Goal: Task Accomplishment & Management: Manage account settings

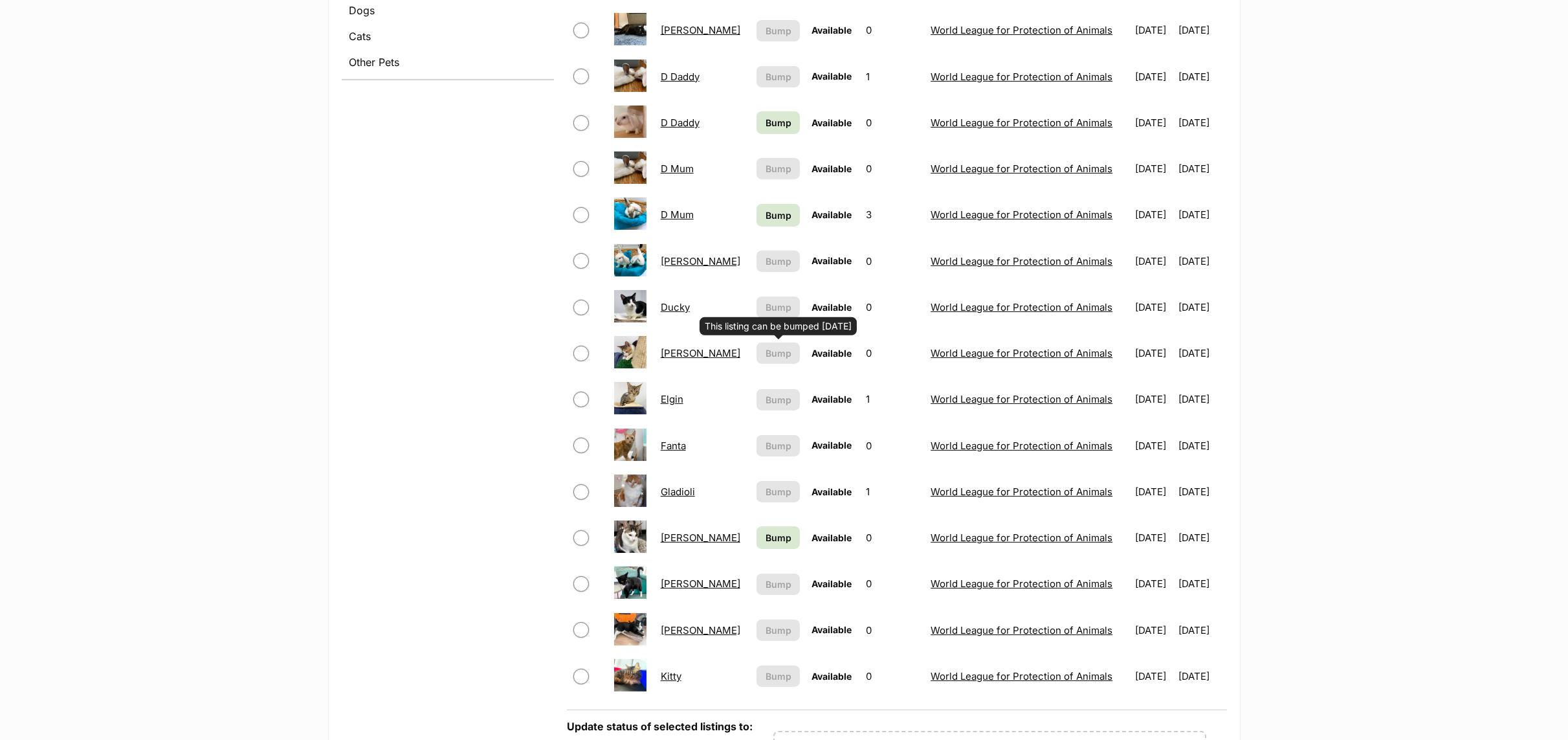
scroll to position [583, 0]
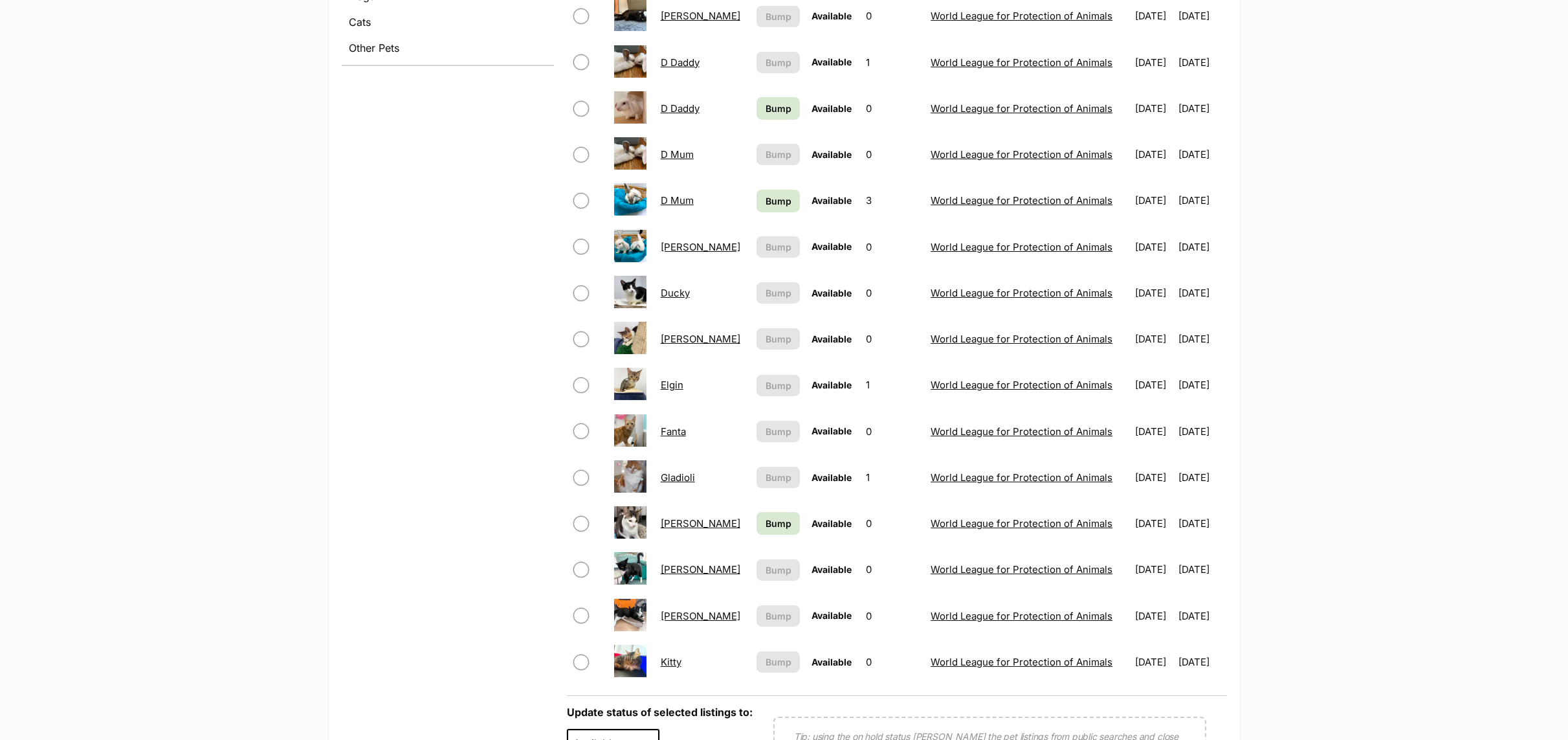
click at [666, 389] on link "Elgin" at bounding box center [672, 384] width 23 height 12
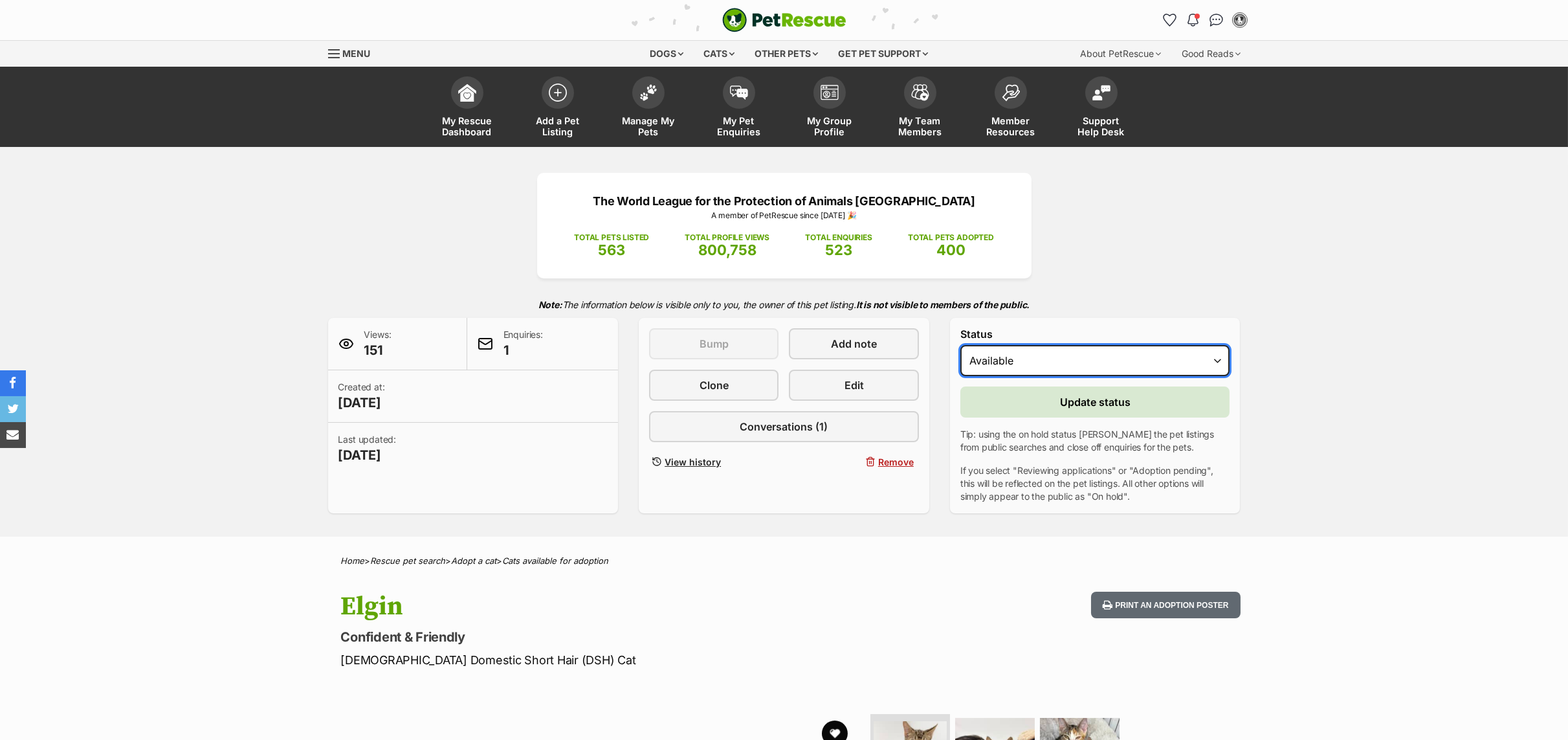
drag, startPoint x: 0, startPoint y: 0, endPoint x: 1223, endPoint y: 362, distance: 1275.5
click at [1223, 362] on select "Draft - not available as listing has enquires Available On hold Adopted" at bounding box center [1095, 361] width 270 height 31
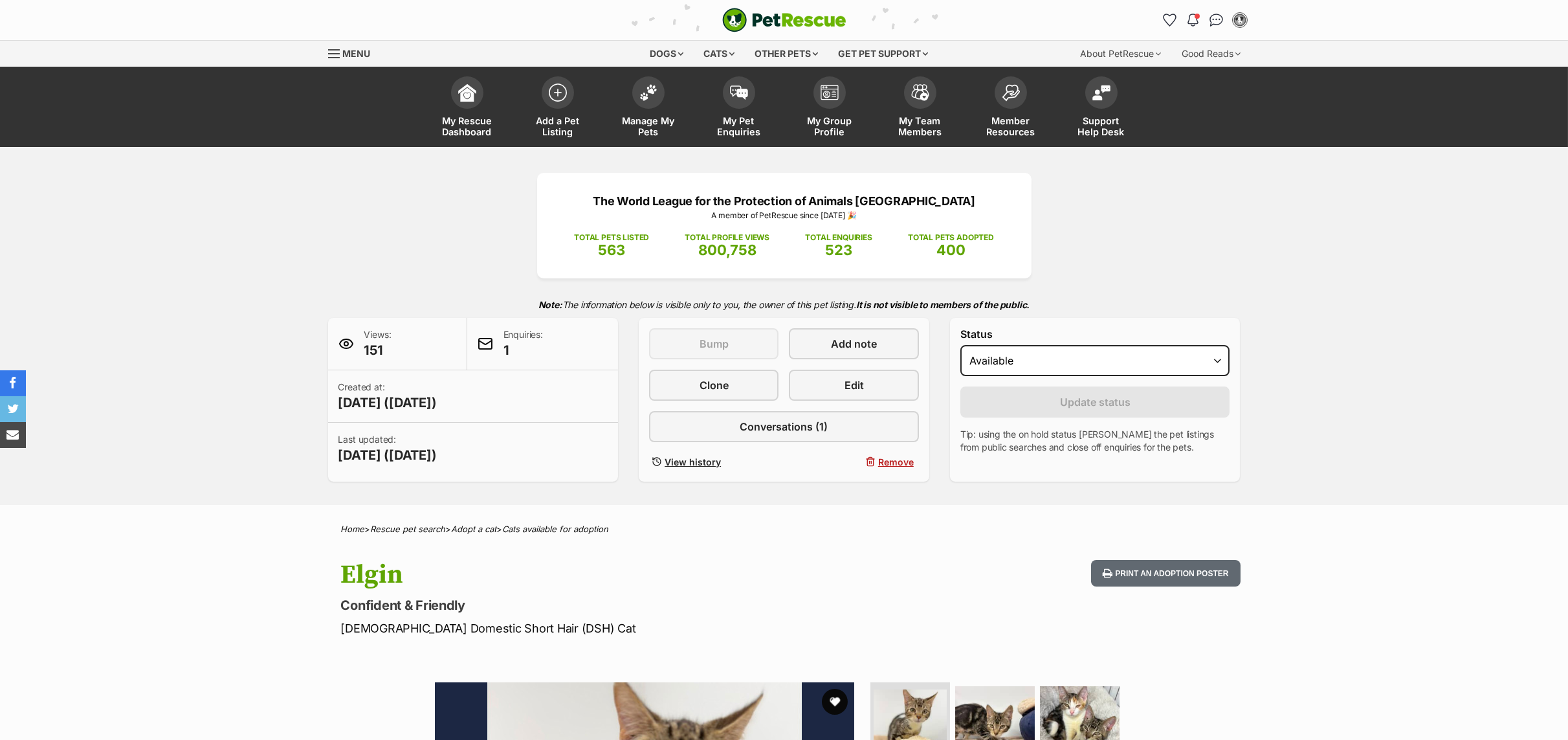
select select "rehomed"
click at [961, 347] on select "Draft - not available as listing has enquires Available On hold Adopted" at bounding box center [1095, 361] width 270 height 31
click at [996, 406] on button "Update status" at bounding box center [1095, 402] width 270 height 31
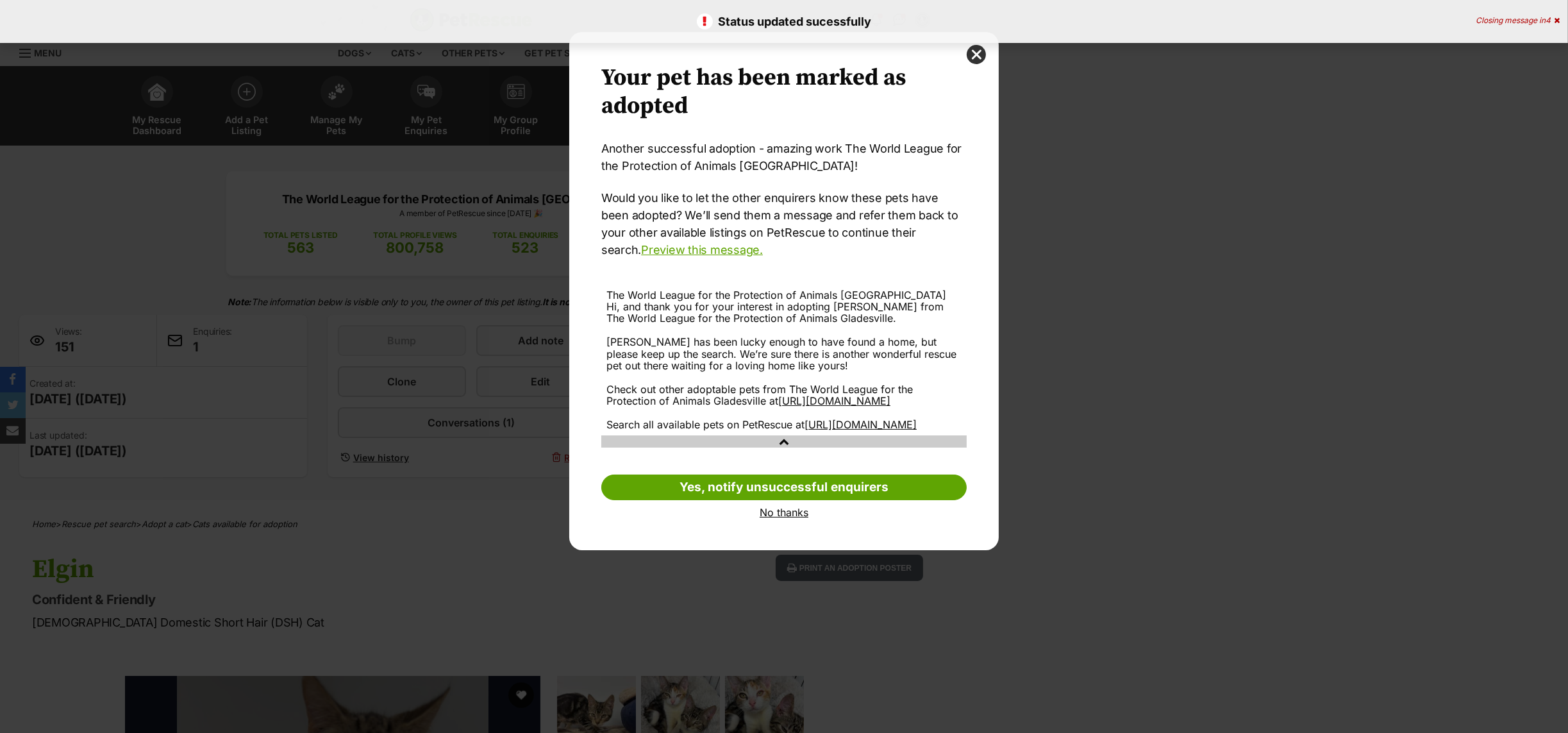
click at [770, 518] on link "No thanks" at bounding box center [784, 512] width 365 height 11
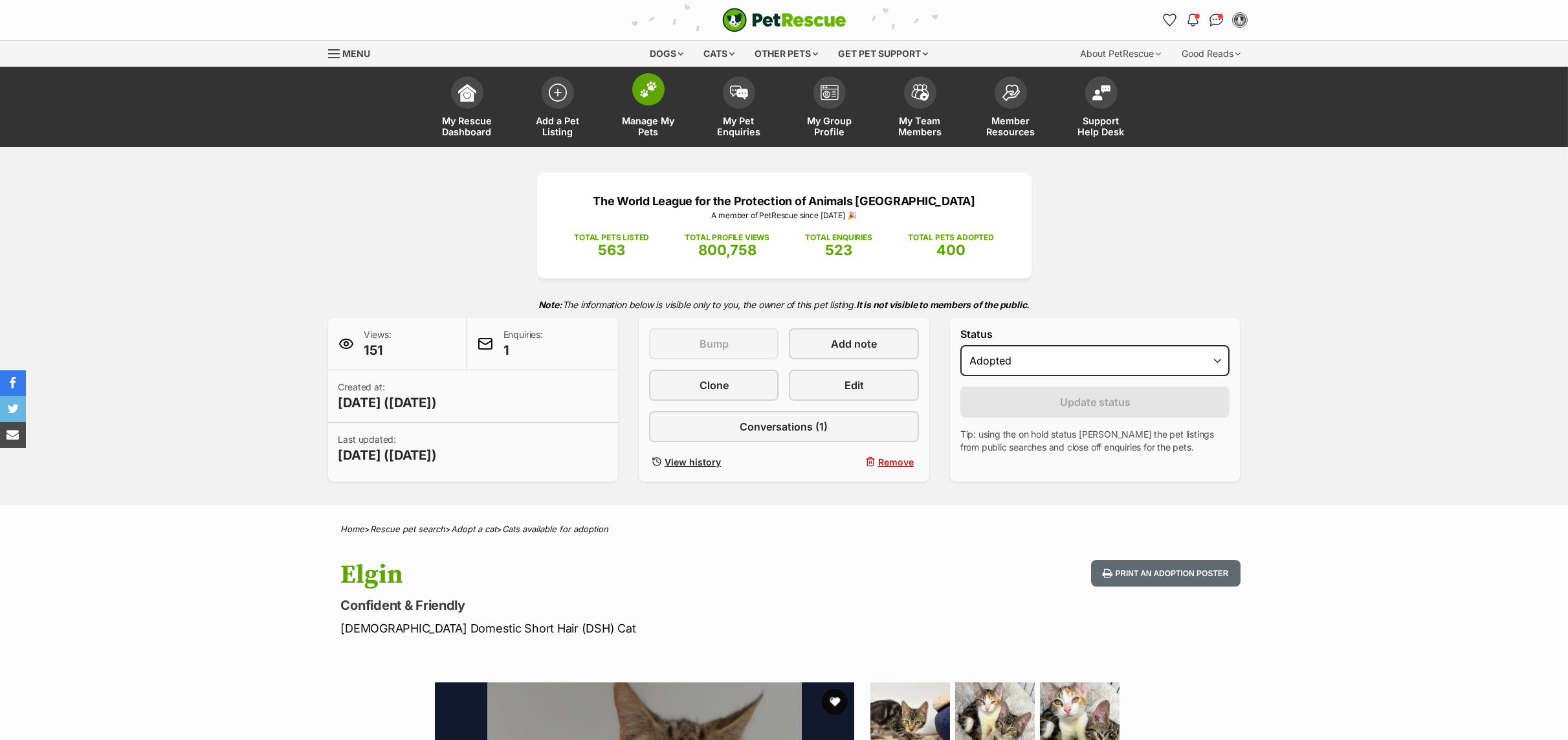
click at [646, 114] on link "Manage My Pets" at bounding box center [649, 108] width 91 height 77
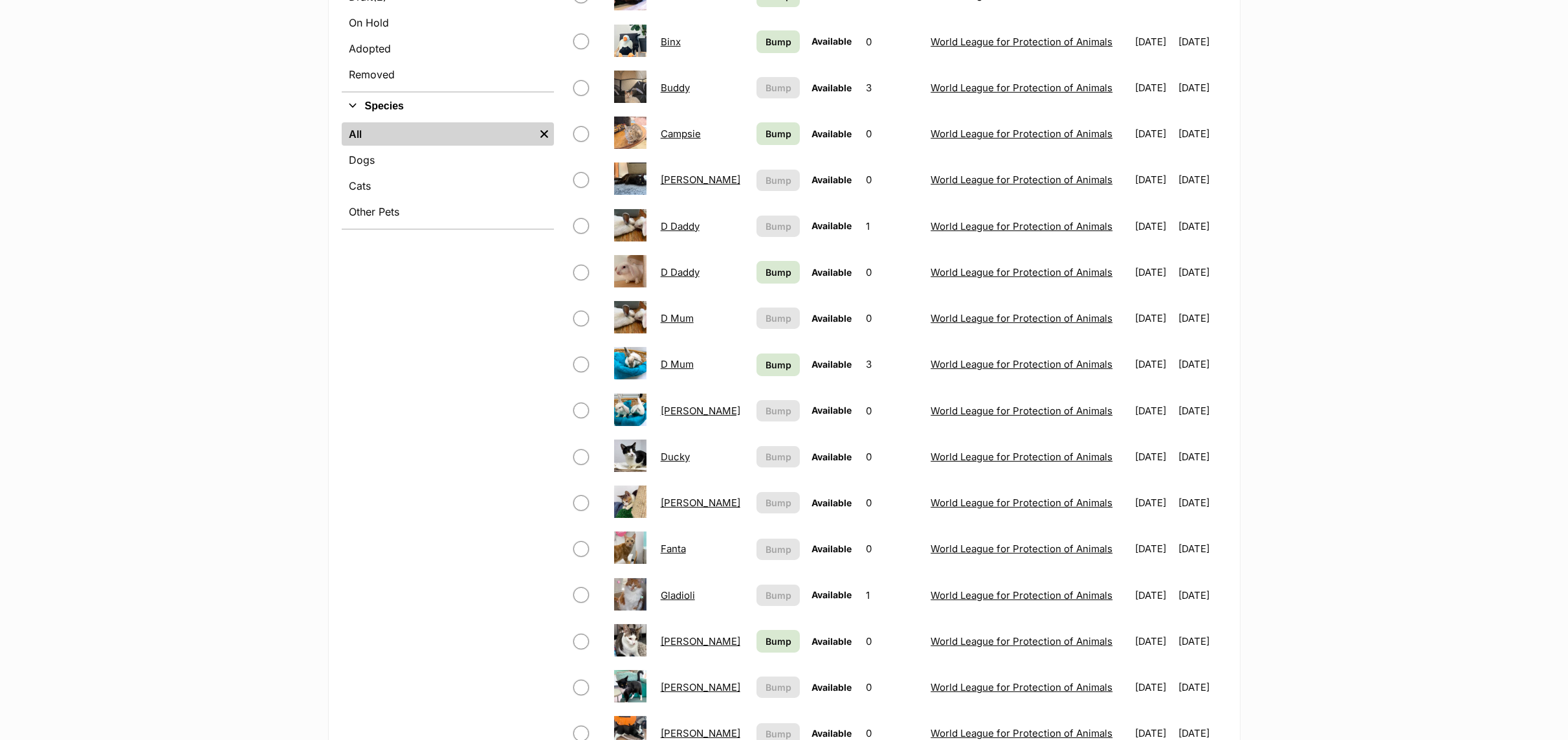
scroll to position [485, 0]
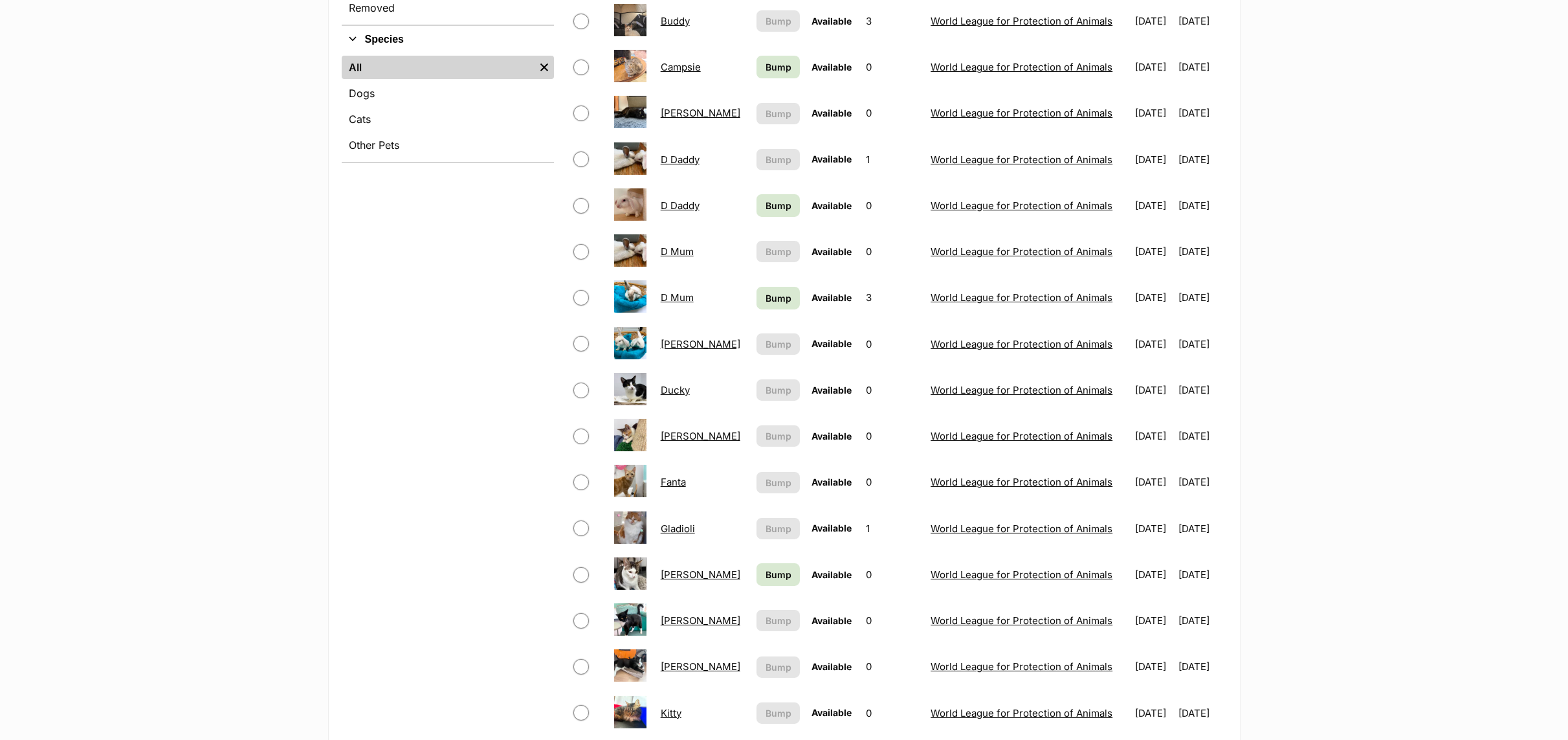
click at [669, 441] on link "Edna" at bounding box center [700, 435] width 79 height 12
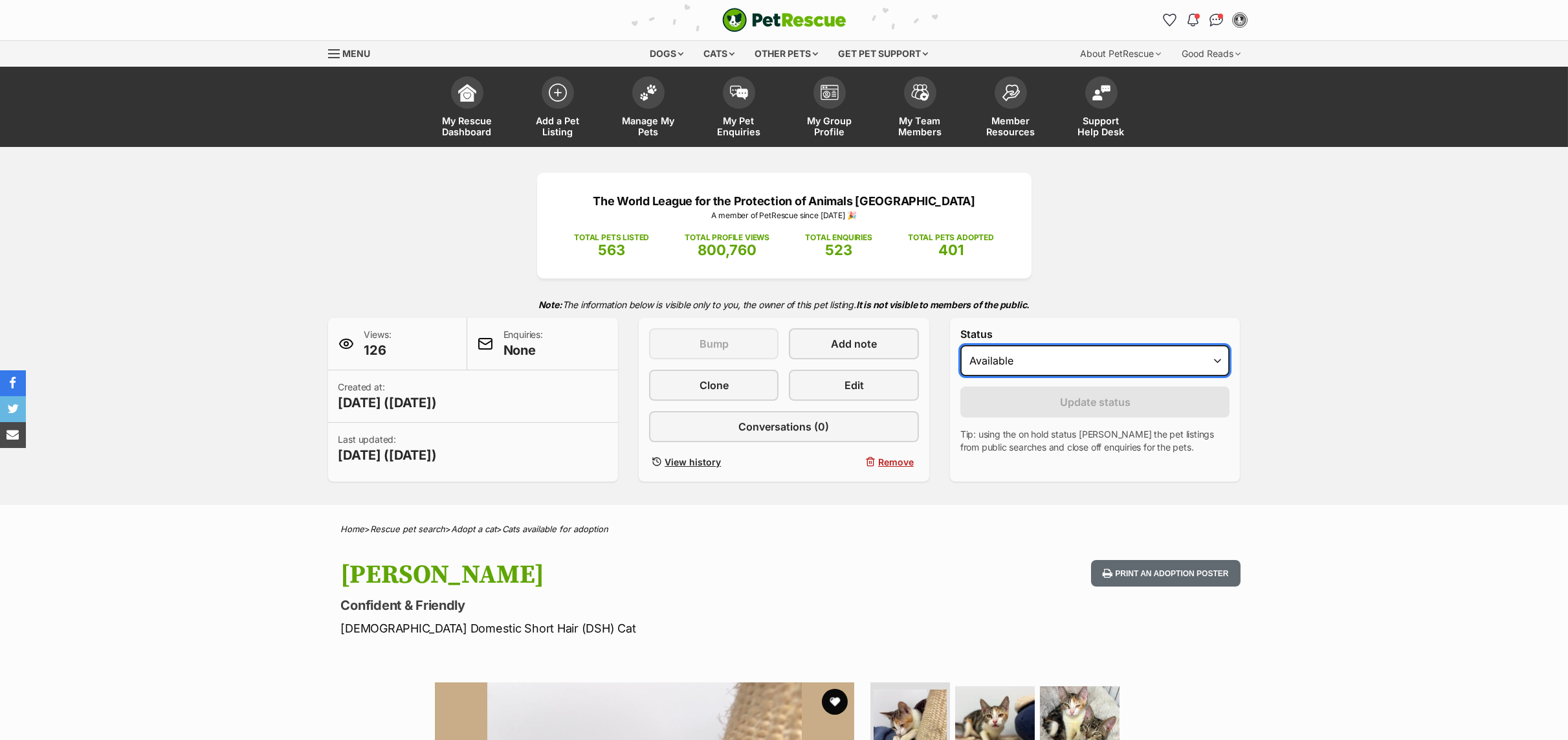
click at [1221, 362] on select "Draft Available On hold Adopted" at bounding box center [1095, 361] width 270 height 31
select select "rehomed"
click at [961, 347] on select "Draft Available On hold Adopted" at bounding box center [1095, 361] width 270 height 31
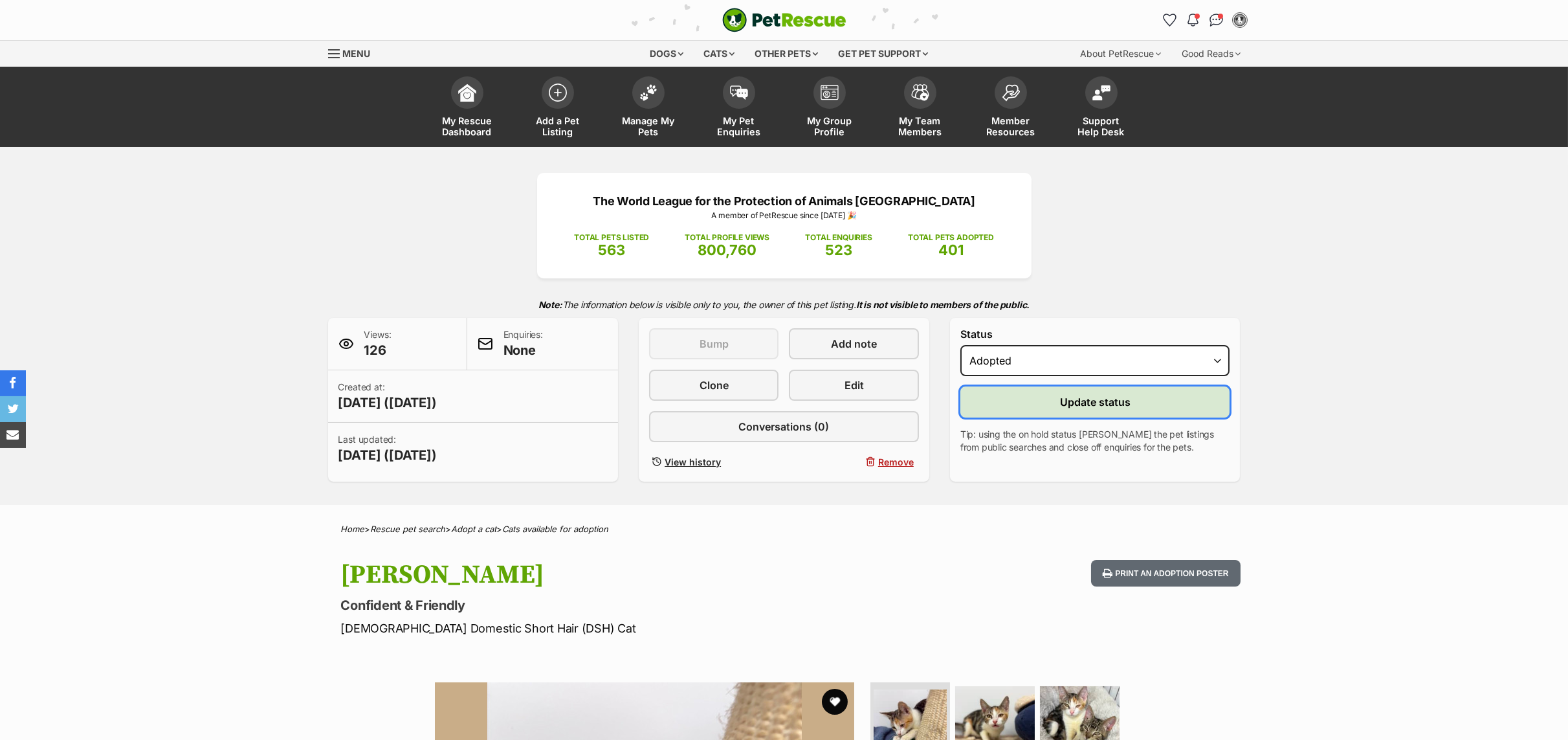
click at [993, 404] on button "Update status" at bounding box center [1095, 402] width 270 height 31
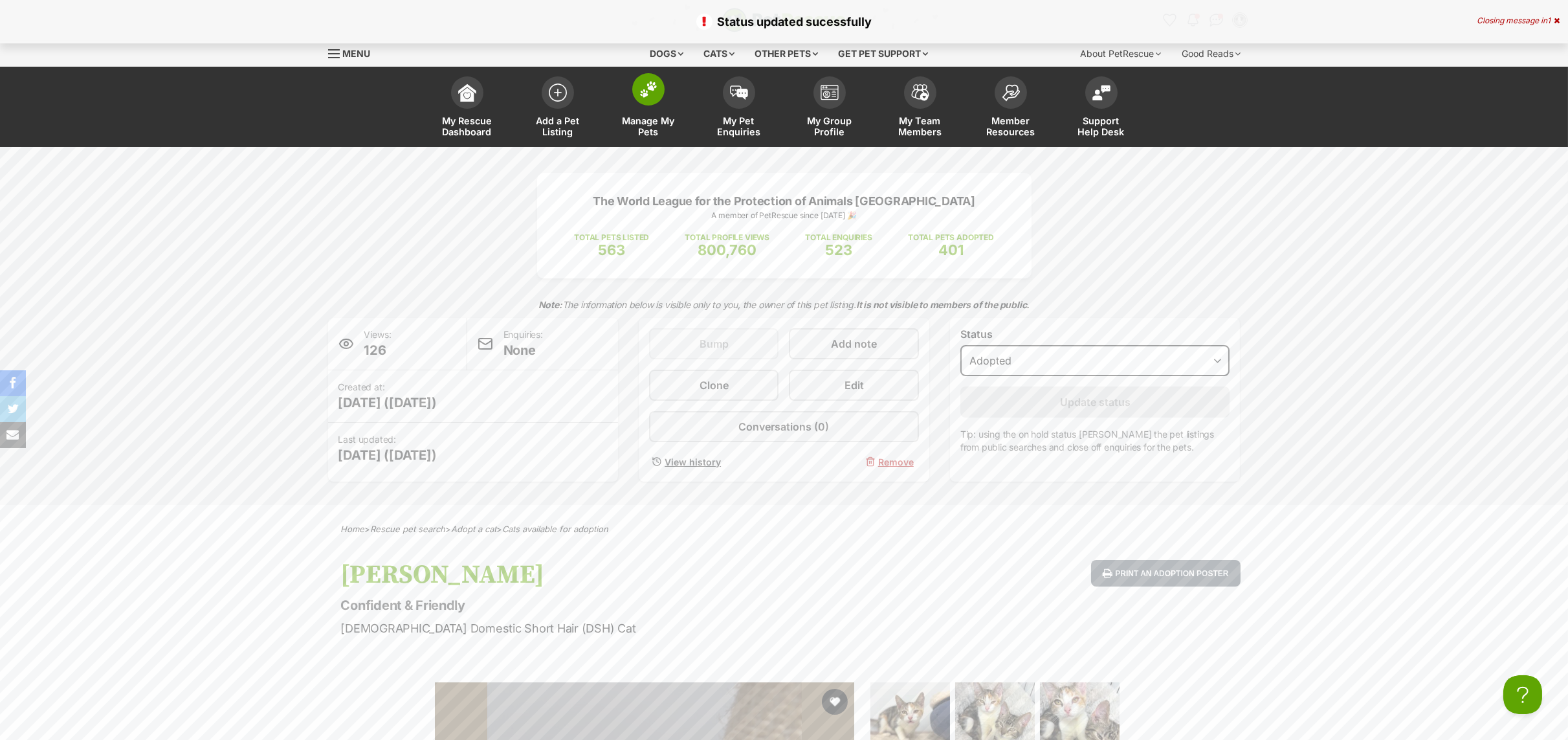
click at [655, 120] on span "Manage My Pets" at bounding box center [649, 126] width 58 height 22
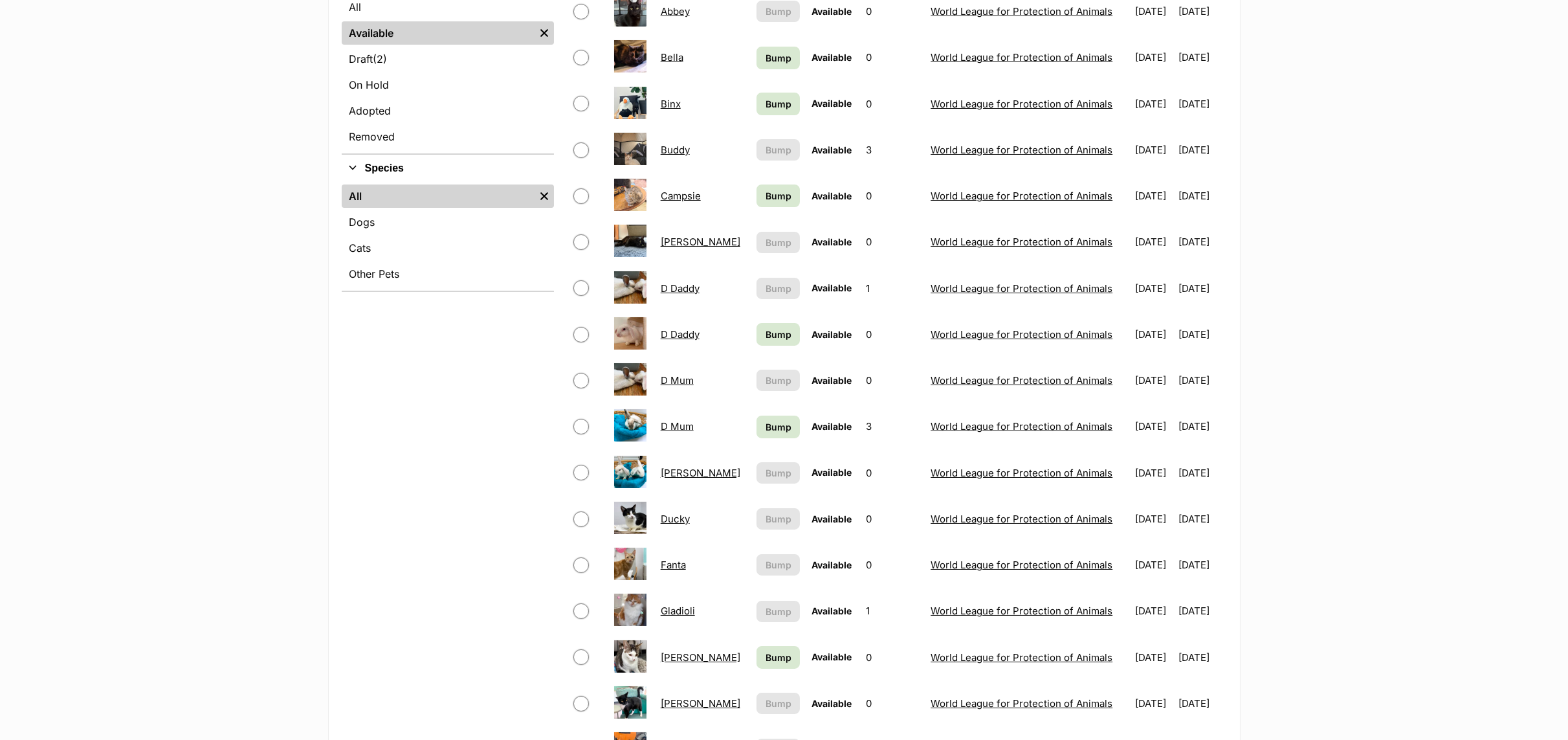
scroll to position [583, 0]
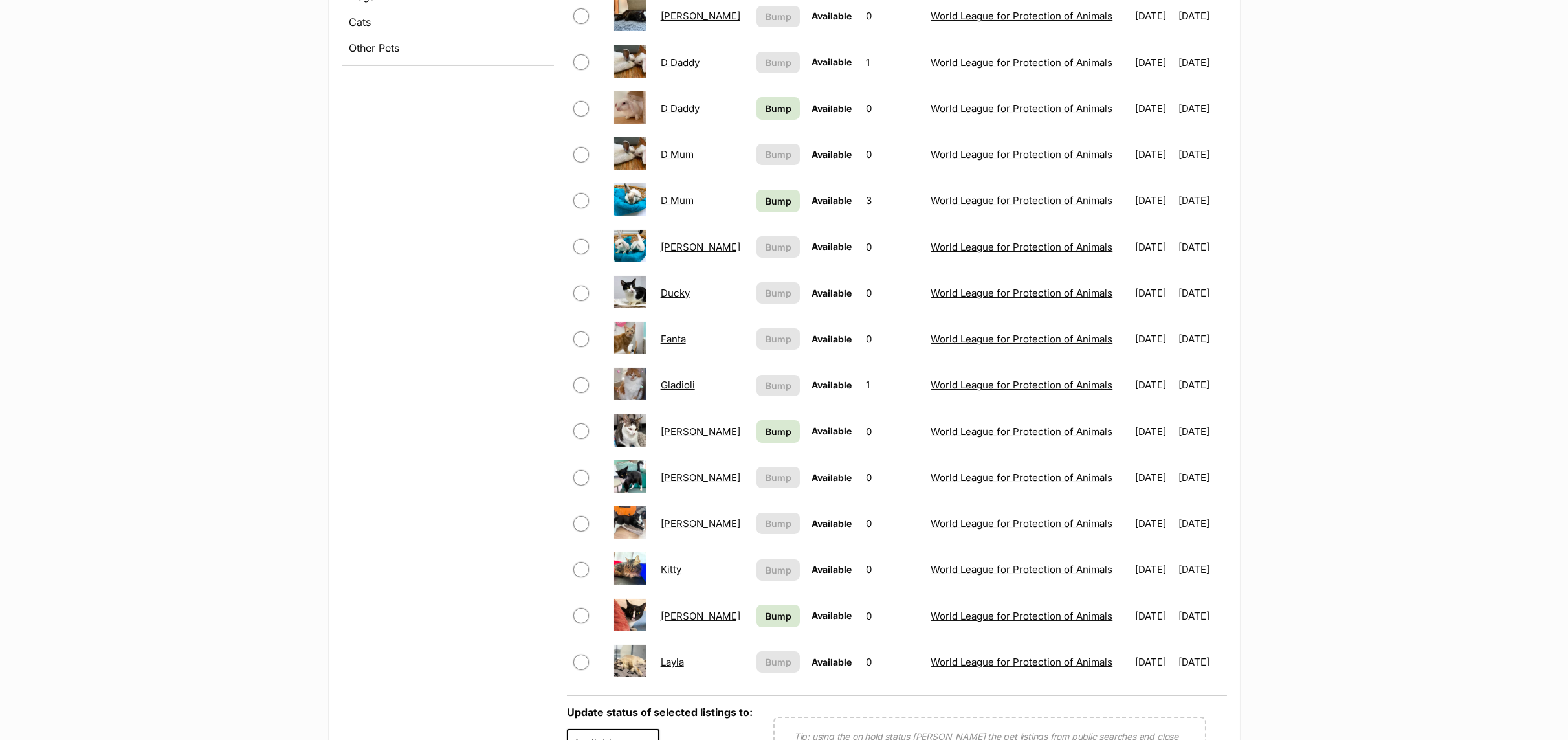
click at [680, 435] on link "[PERSON_NAME]" at bounding box center [700, 431] width 79 height 12
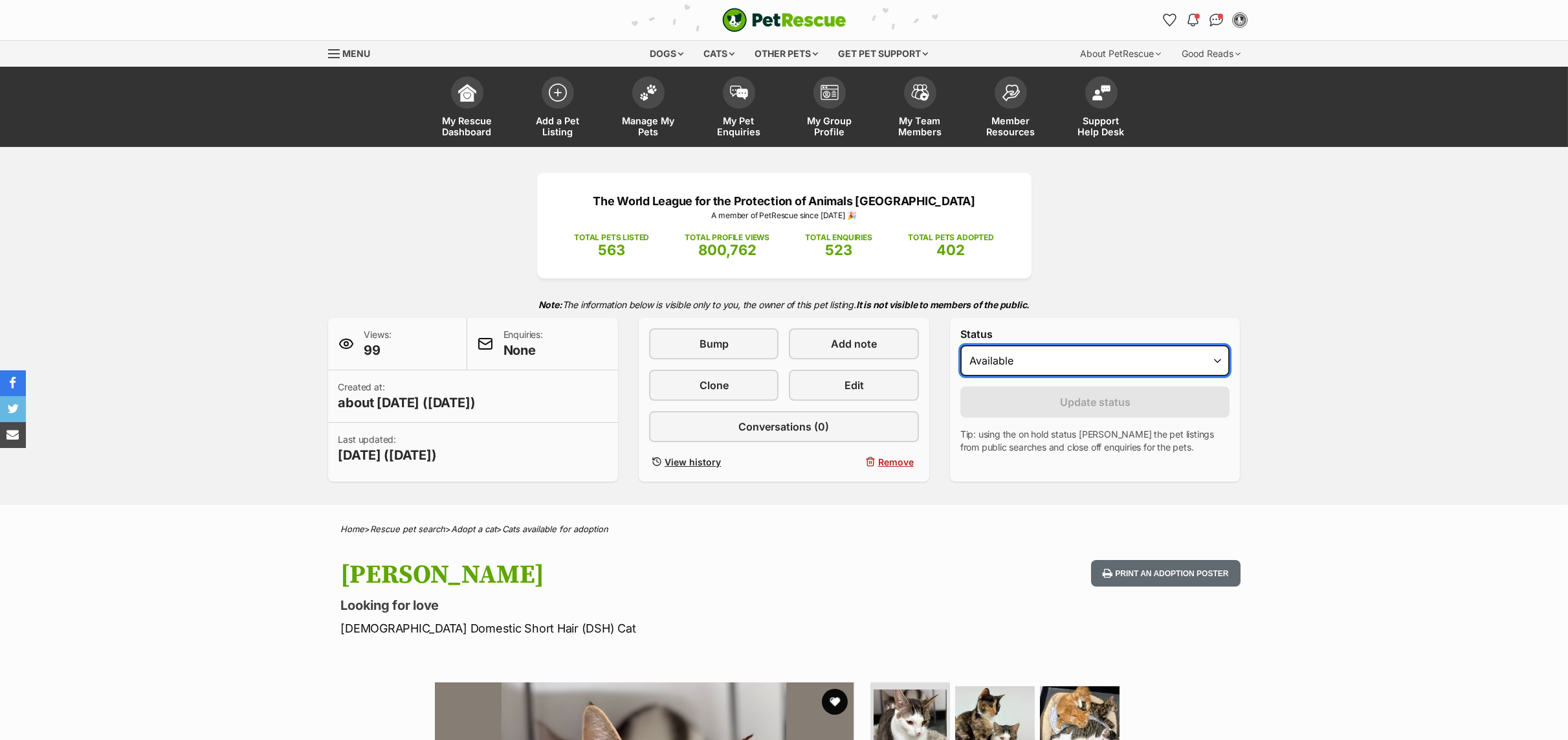
click at [1215, 360] on select "Draft Available On hold Adopted" at bounding box center [1095, 361] width 270 height 31
select select "rehomed"
click at [961, 347] on select "Draft Available On hold Adopted" at bounding box center [1095, 361] width 270 height 31
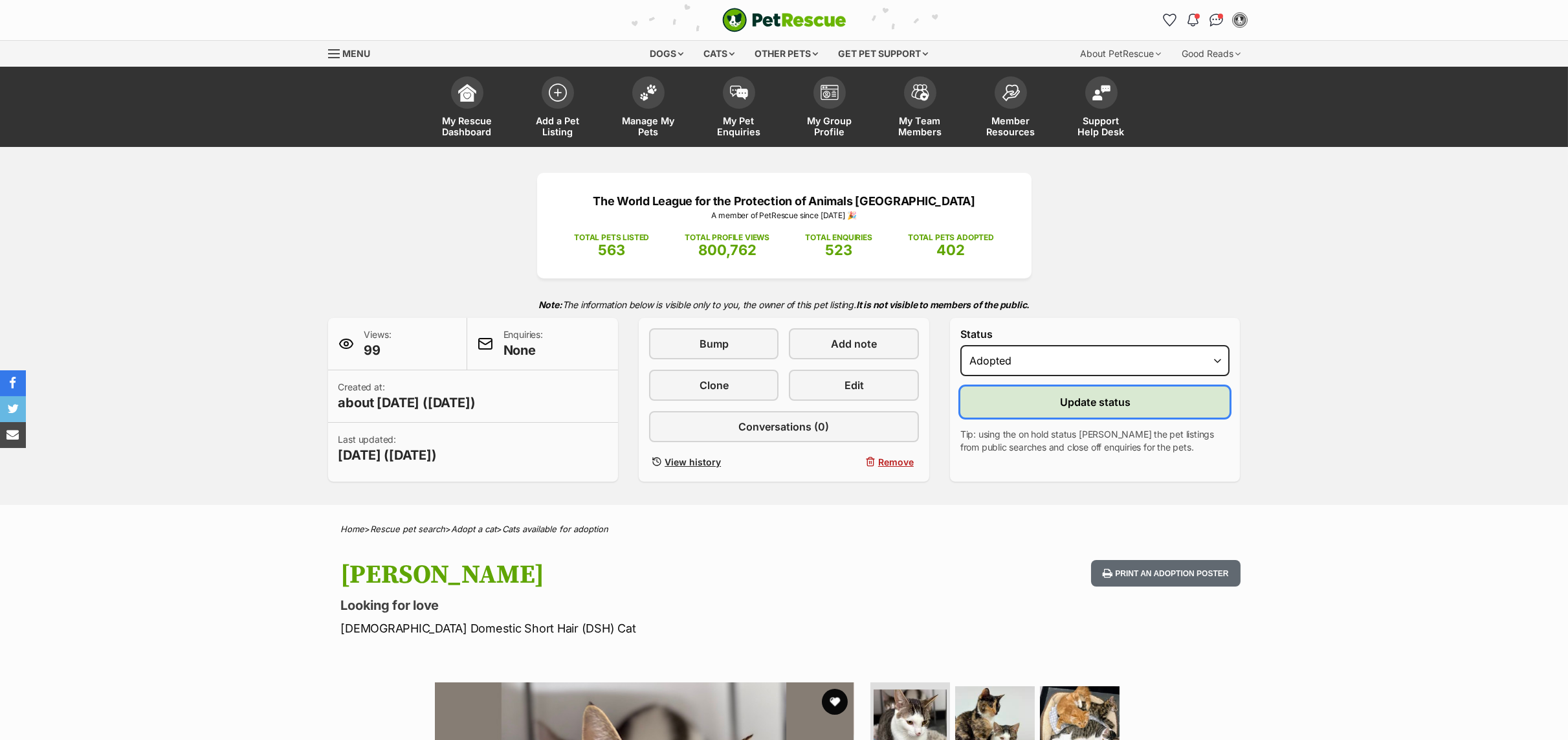
click at [1084, 404] on span "Update status" at bounding box center [1095, 401] width 71 height 15
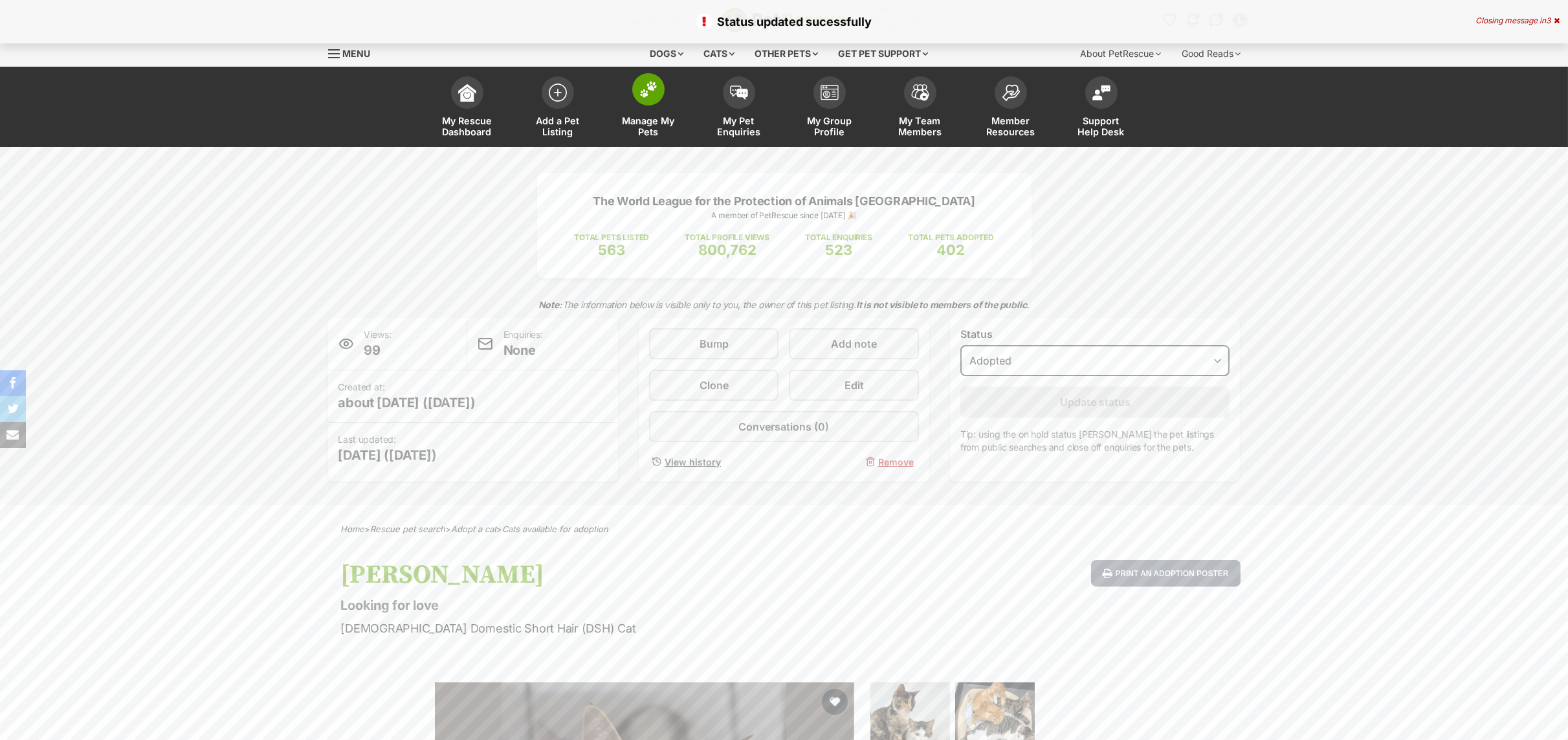
click at [643, 123] on span "Manage My Pets" at bounding box center [649, 126] width 58 height 22
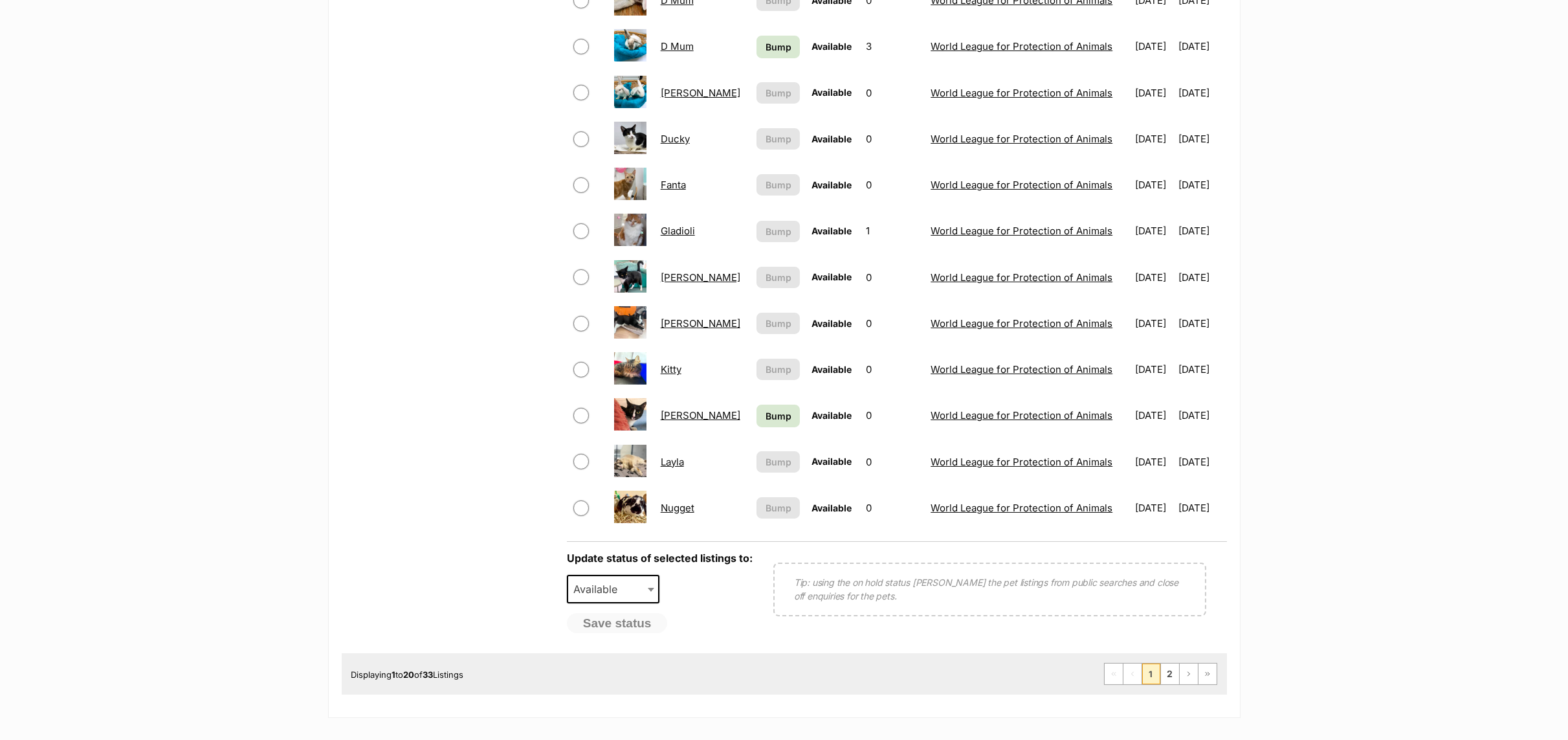
scroll to position [776, 0]
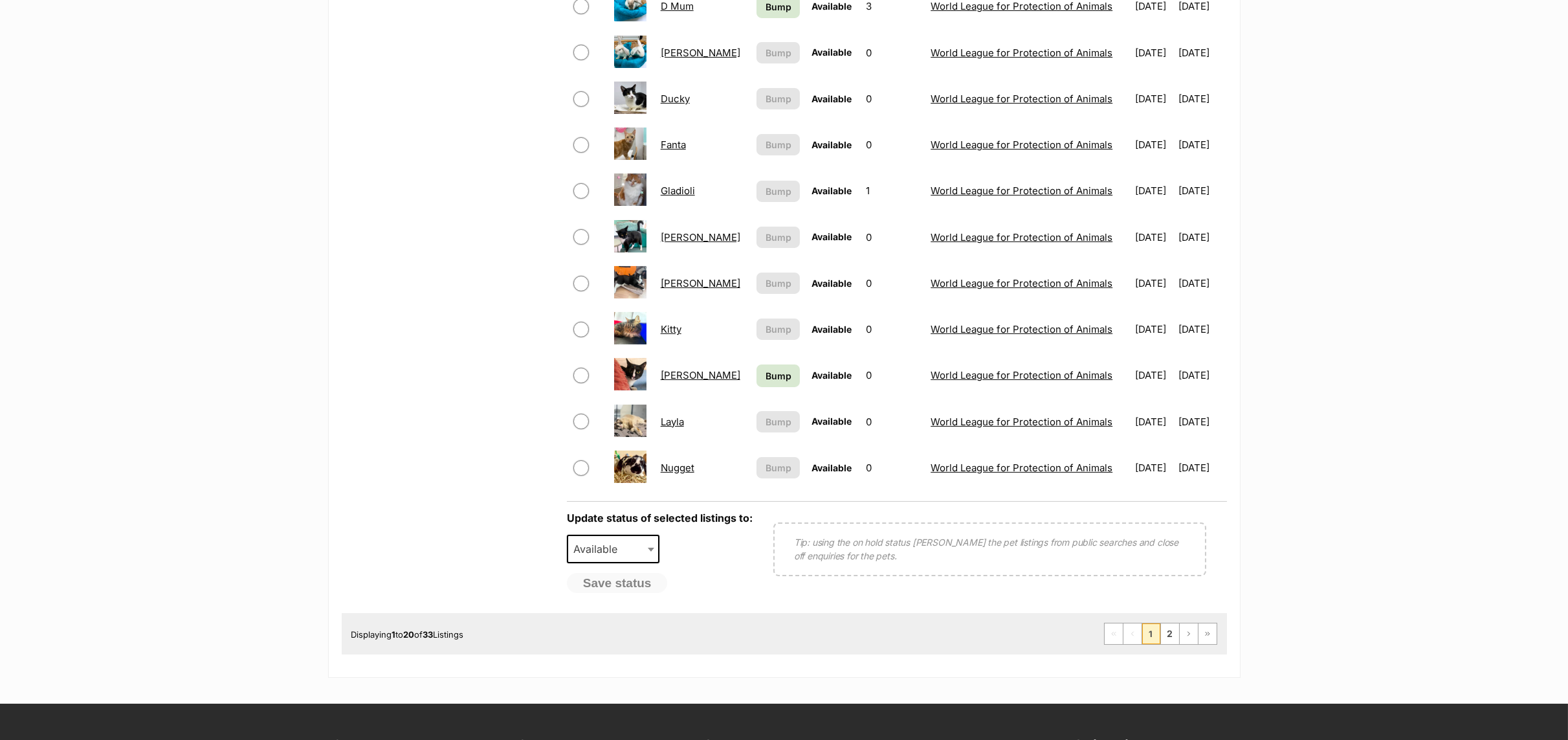
click at [675, 428] on link "Layla" at bounding box center [672, 421] width 24 height 12
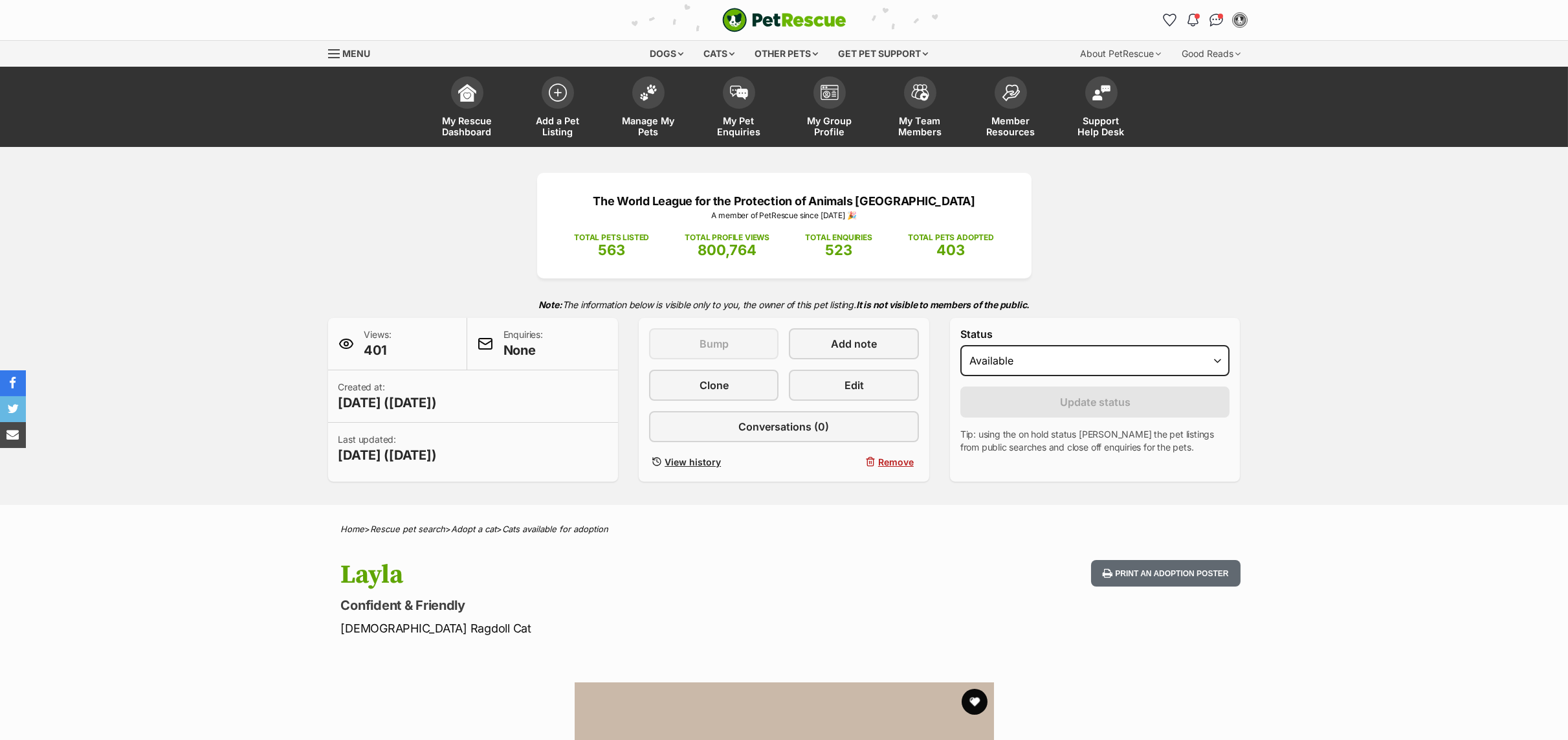
select select "rehomed"
click at [961, 347] on select "Draft Available On hold Adopted" at bounding box center [1095, 361] width 270 height 31
click at [1041, 408] on button "Update status" at bounding box center [1095, 402] width 270 height 31
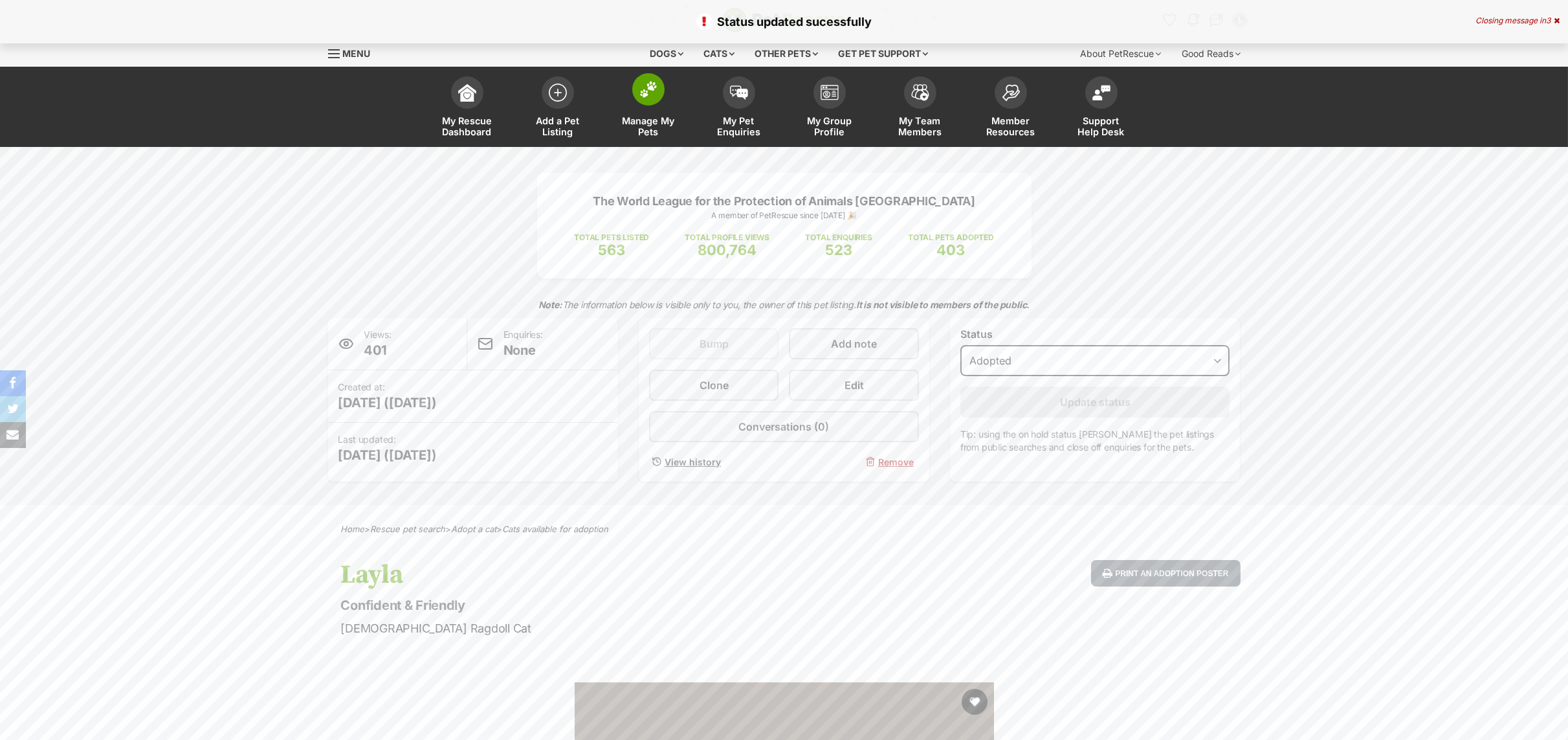
click at [639, 123] on span "Manage My Pets" at bounding box center [649, 126] width 58 height 22
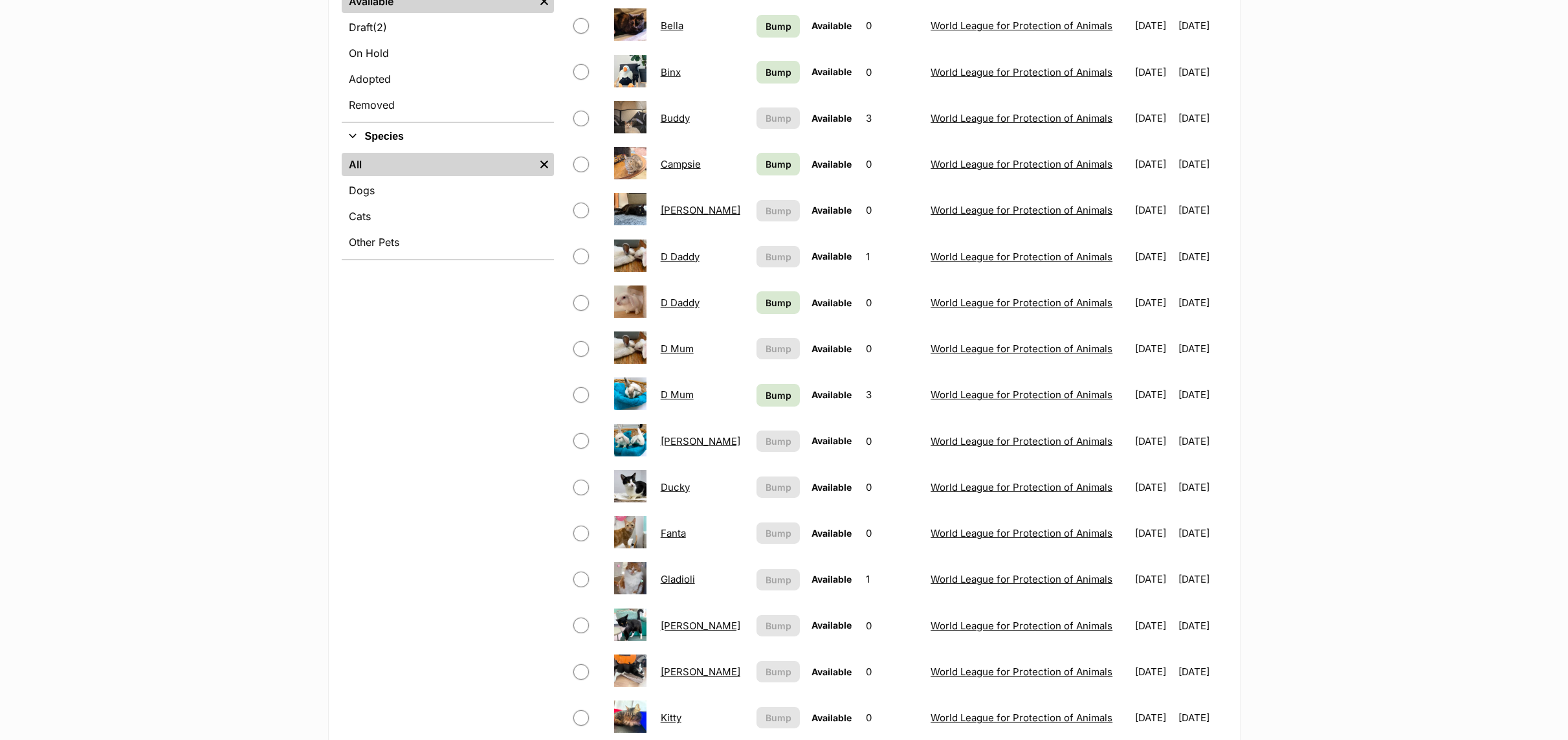
scroll to position [776, 0]
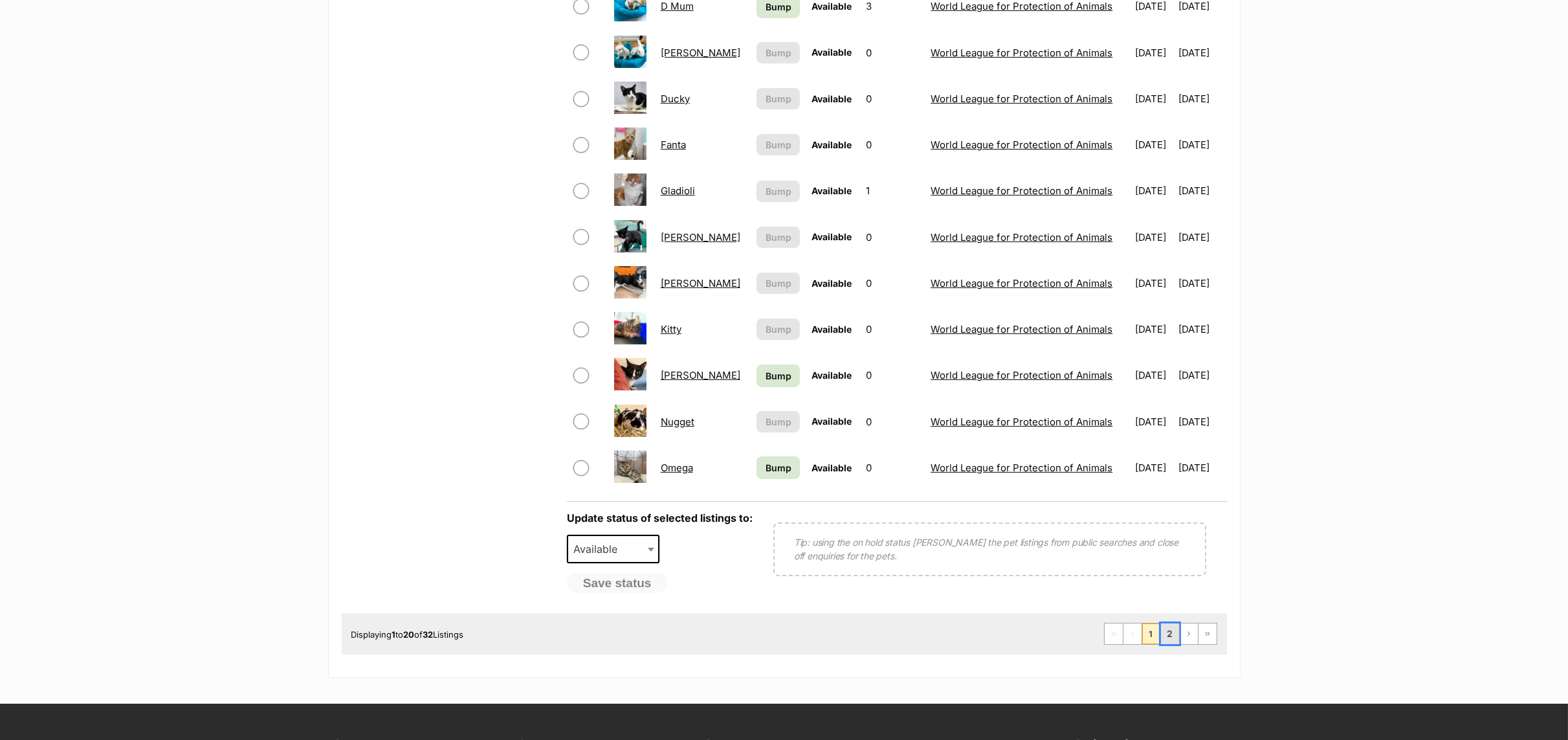
click at [1170, 644] on link "2" at bounding box center [1170, 634] width 18 height 21
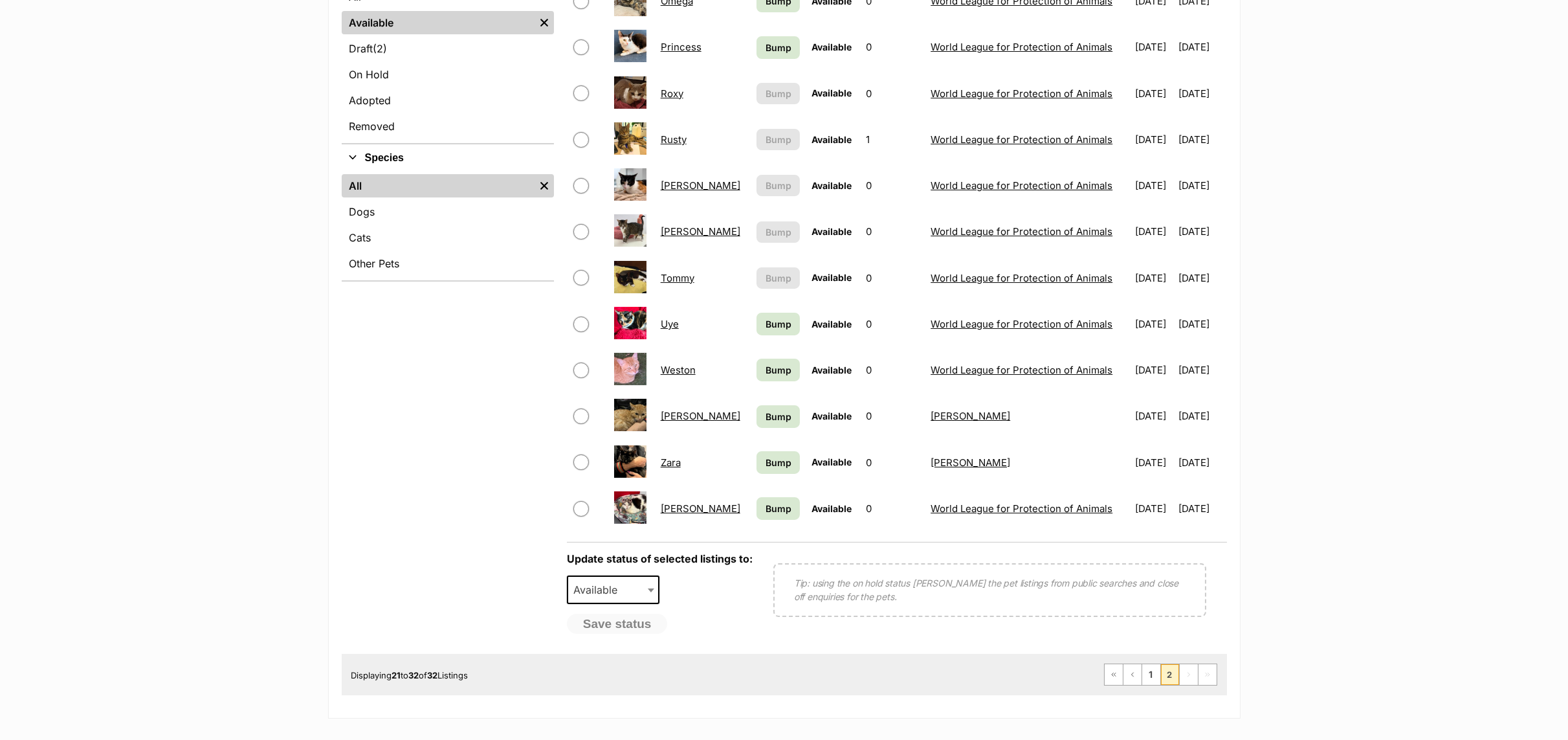
scroll to position [388, 0]
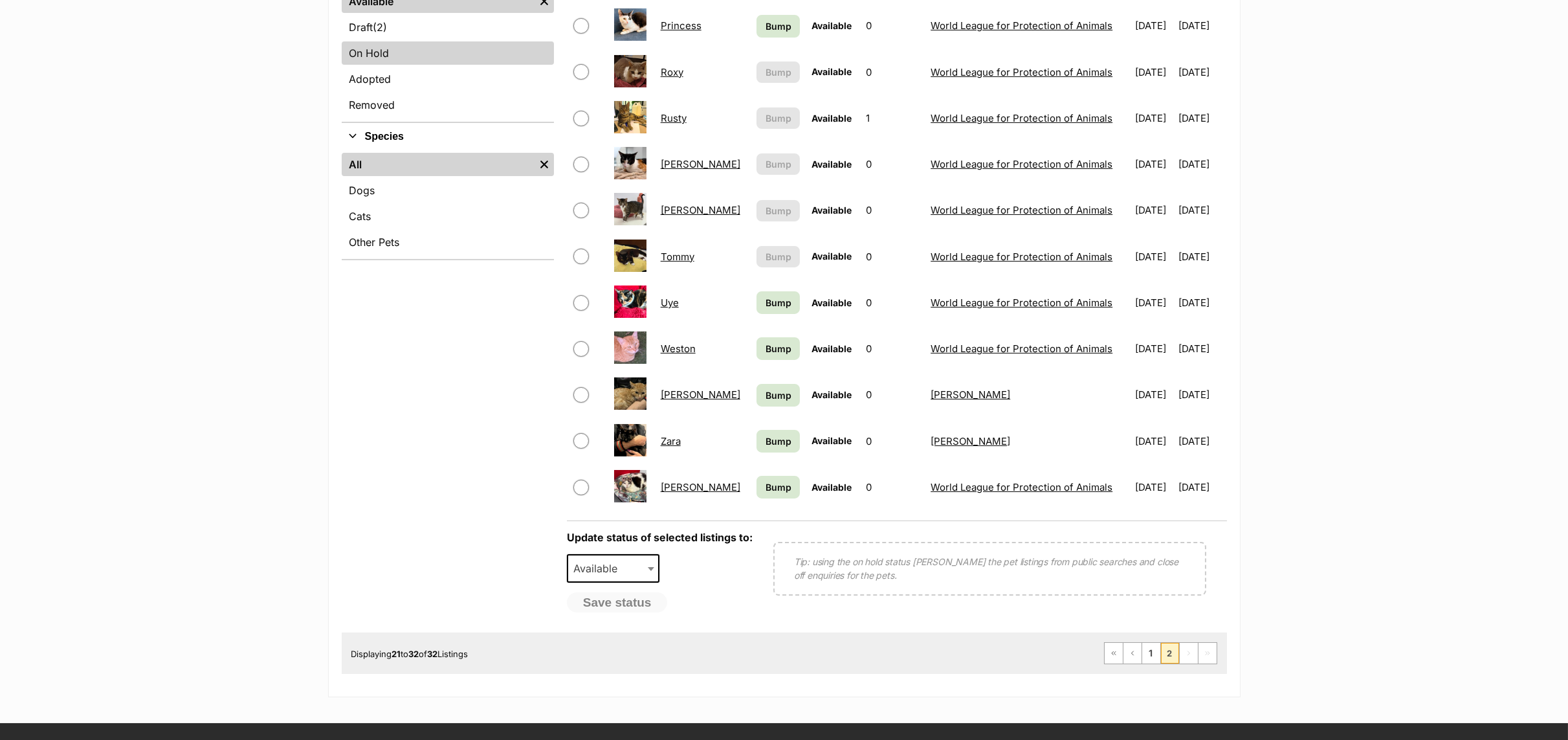
click at [377, 56] on link "On Hold" at bounding box center [448, 53] width 212 height 24
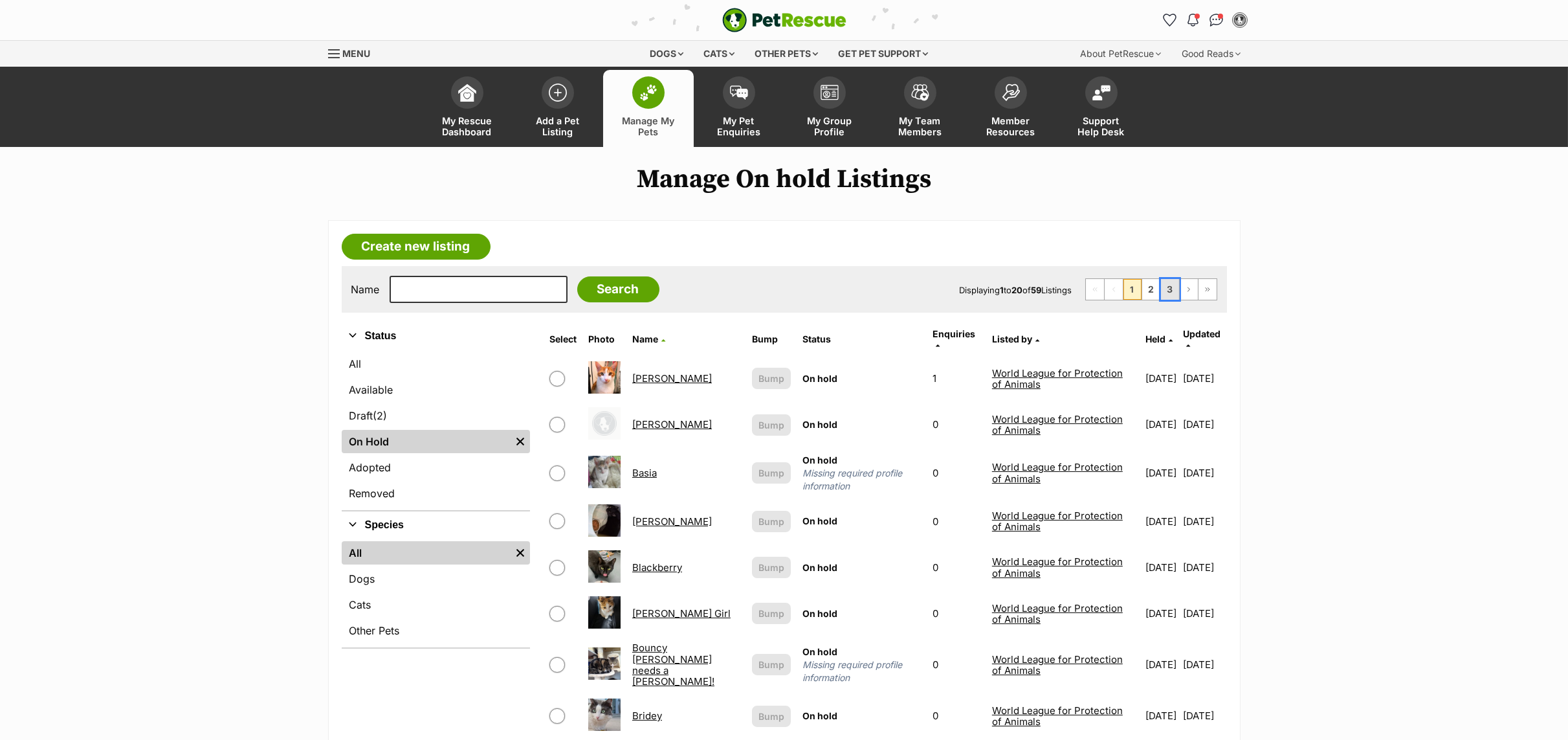
click at [1172, 289] on link "3" at bounding box center [1170, 289] width 18 height 21
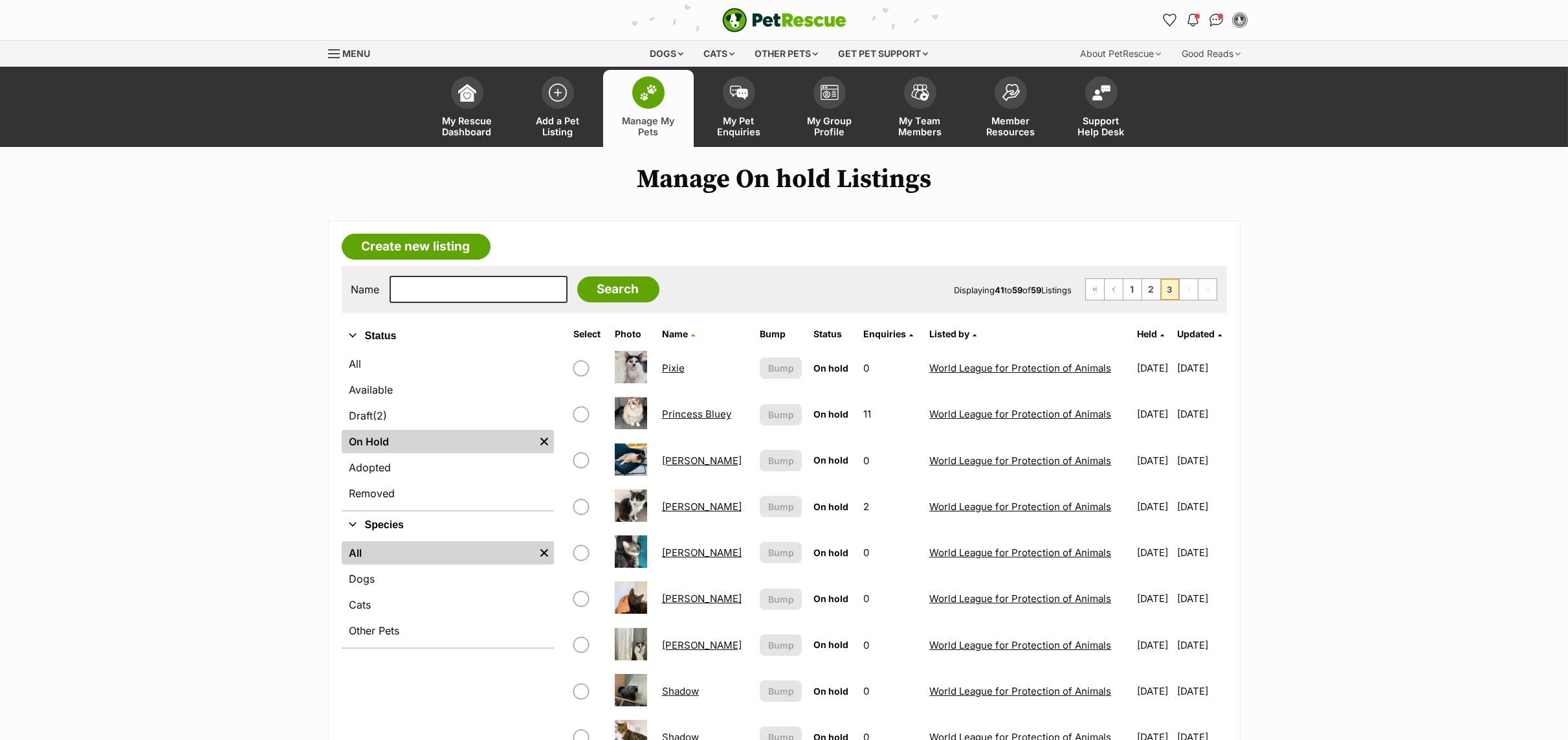
click at [693, 418] on link "Princess Bluey" at bounding box center [696, 413] width 69 height 12
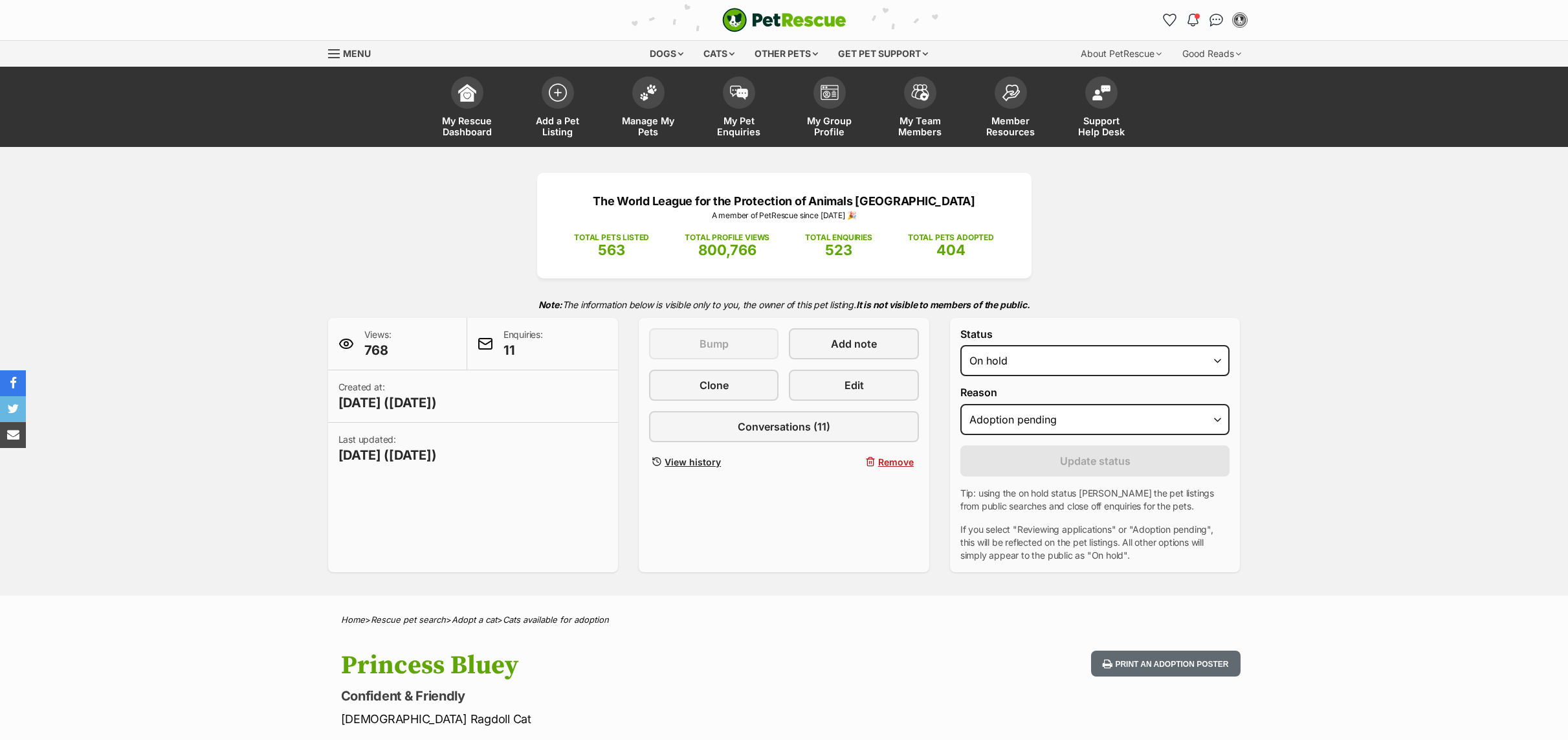
select select "adoption_pending"
select select "rehomed"
click at [961, 347] on select "Draft - not available as listing has enquires Available On hold Adopted" at bounding box center [1095, 361] width 270 height 31
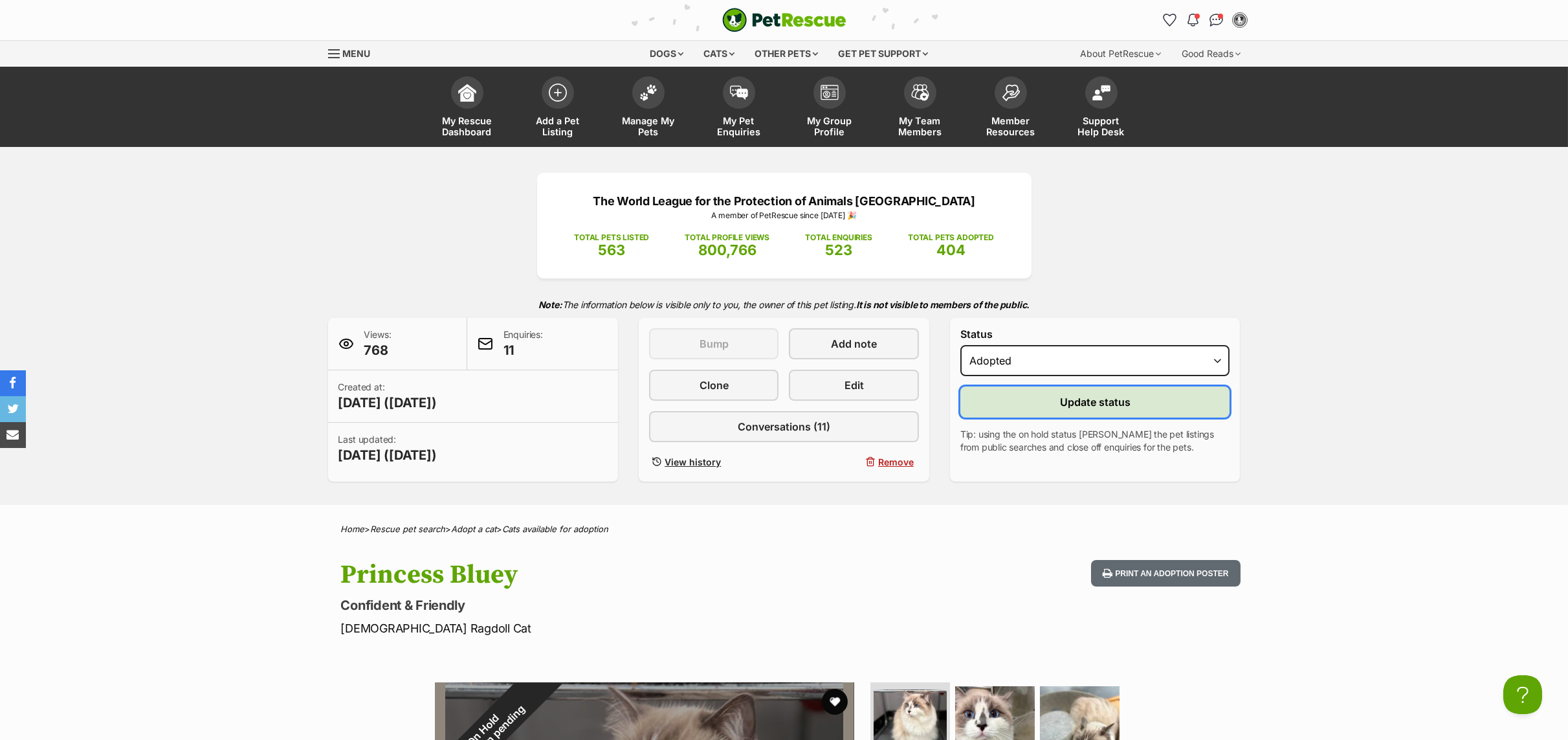
click at [1052, 409] on button "Update status" at bounding box center [1095, 402] width 270 height 31
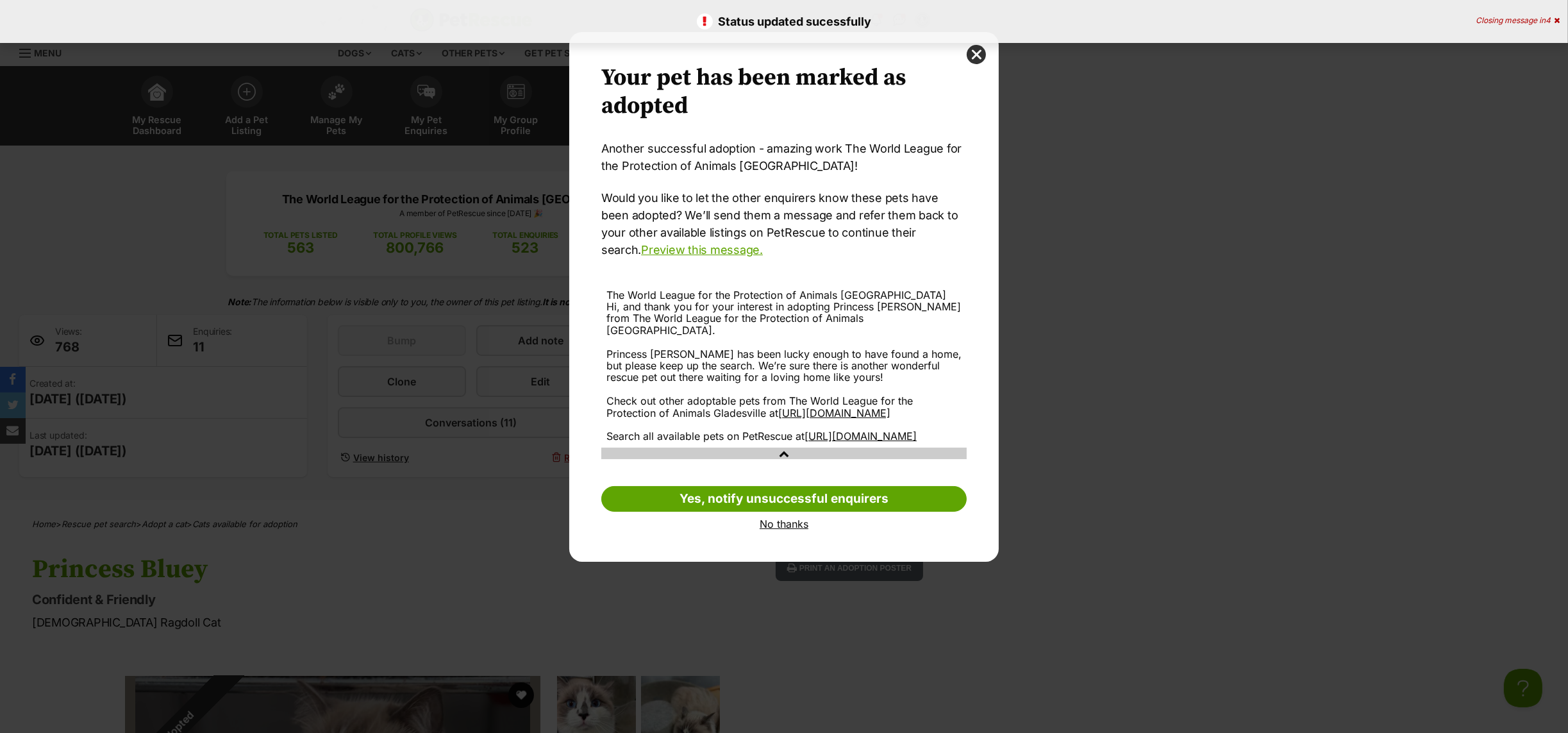
click at [785, 529] on link "No thanks" at bounding box center [784, 523] width 365 height 11
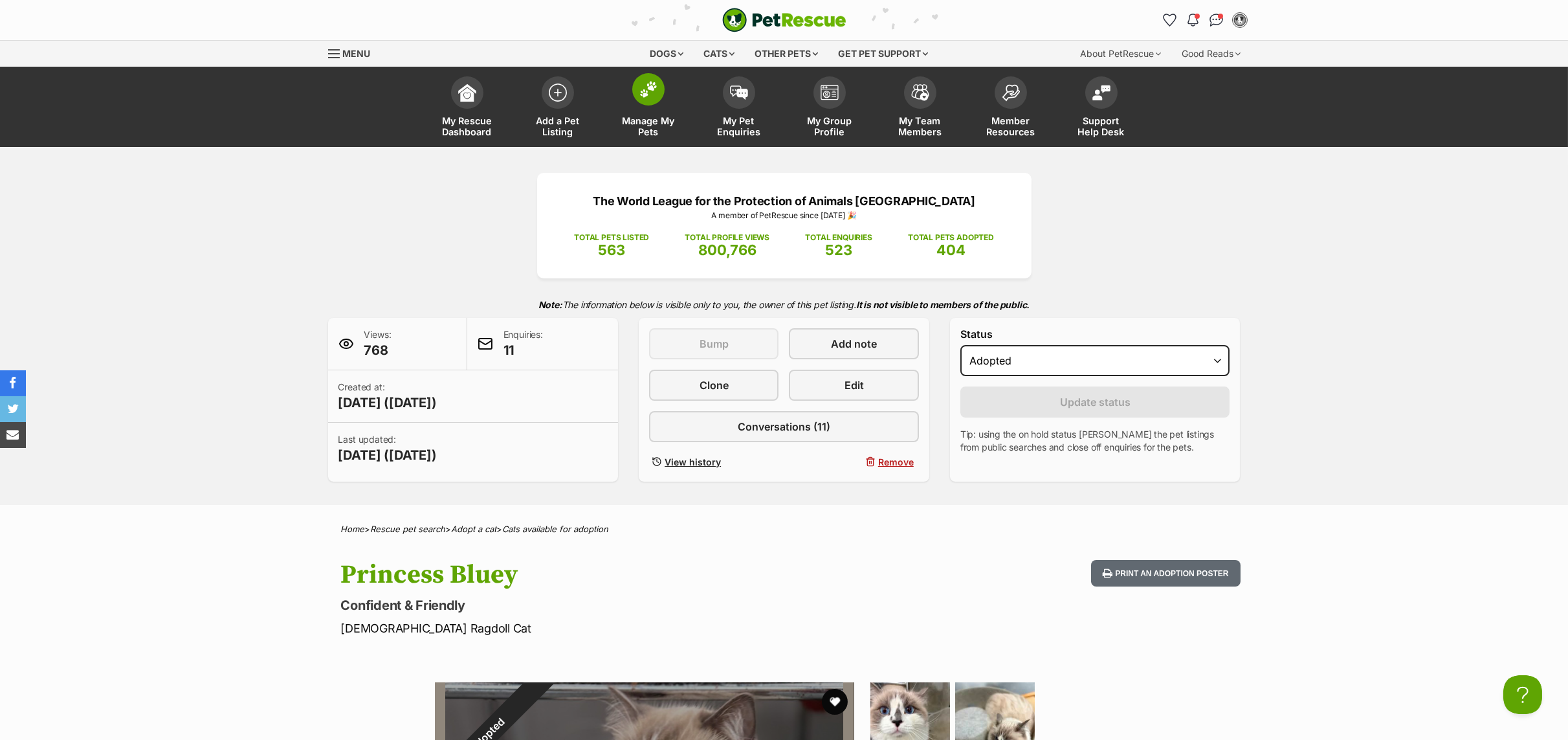
click at [645, 121] on span "Manage My Pets" at bounding box center [649, 126] width 58 height 22
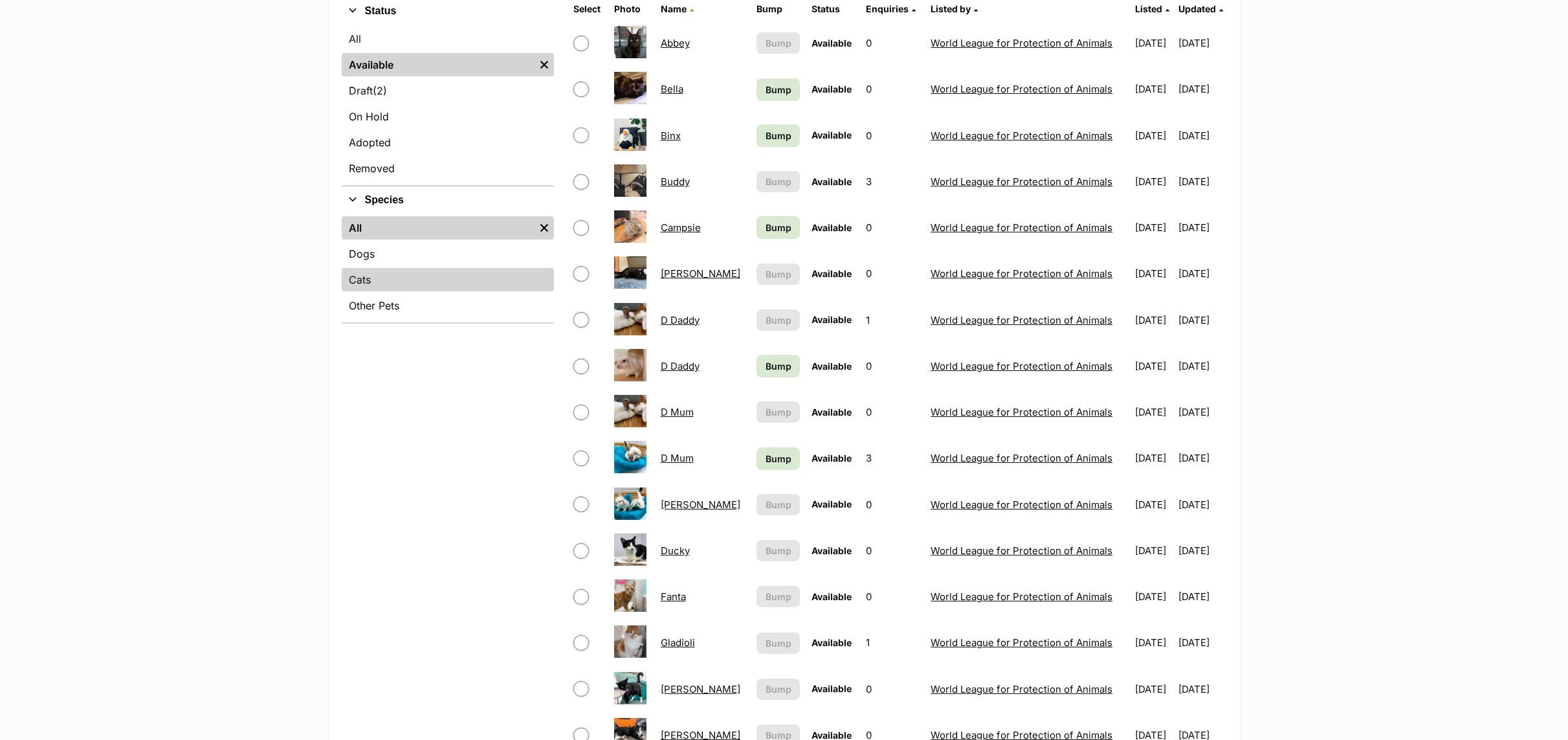
scroll to position [291, 0]
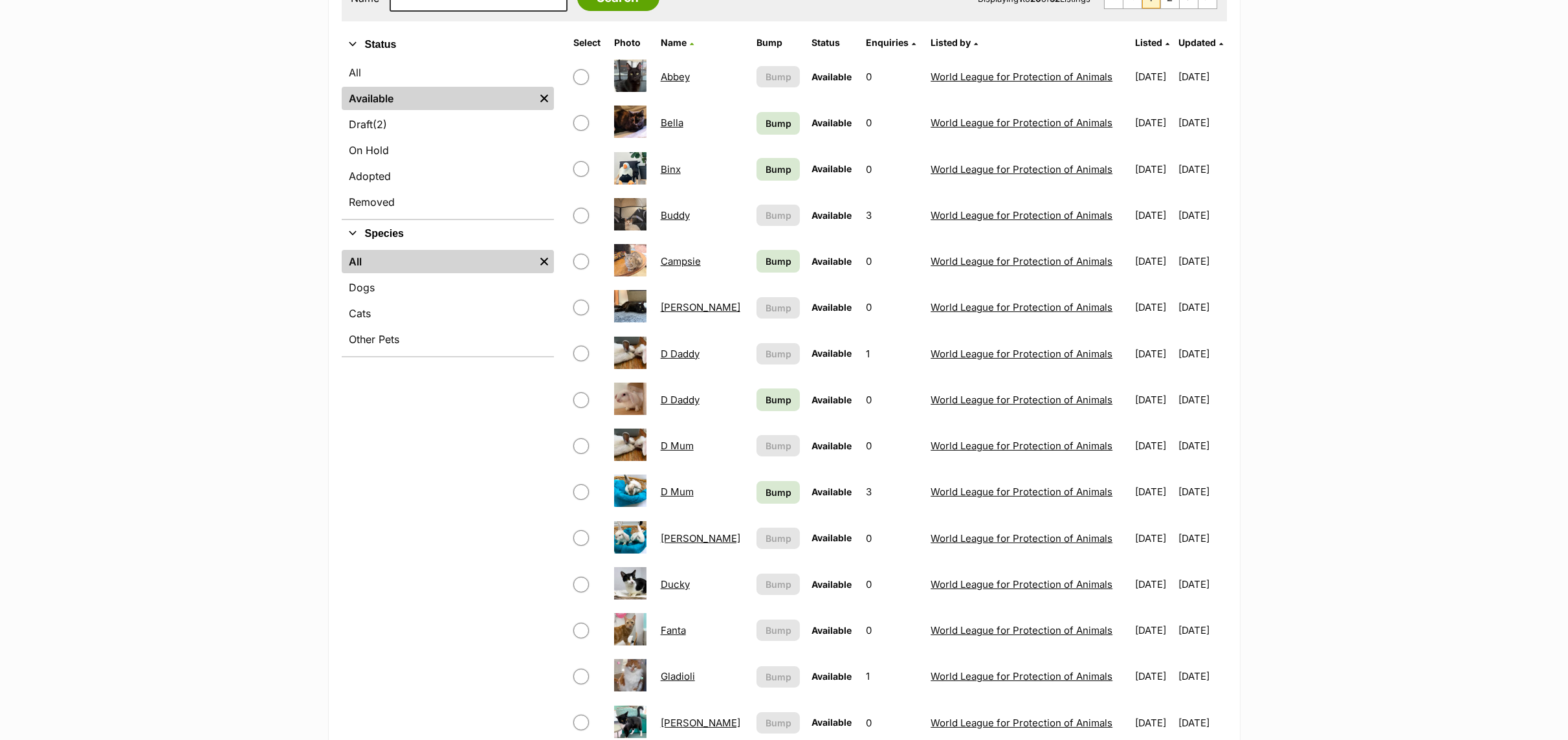
click at [670, 310] on link "Cindy" at bounding box center [700, 306] width 79 height 12
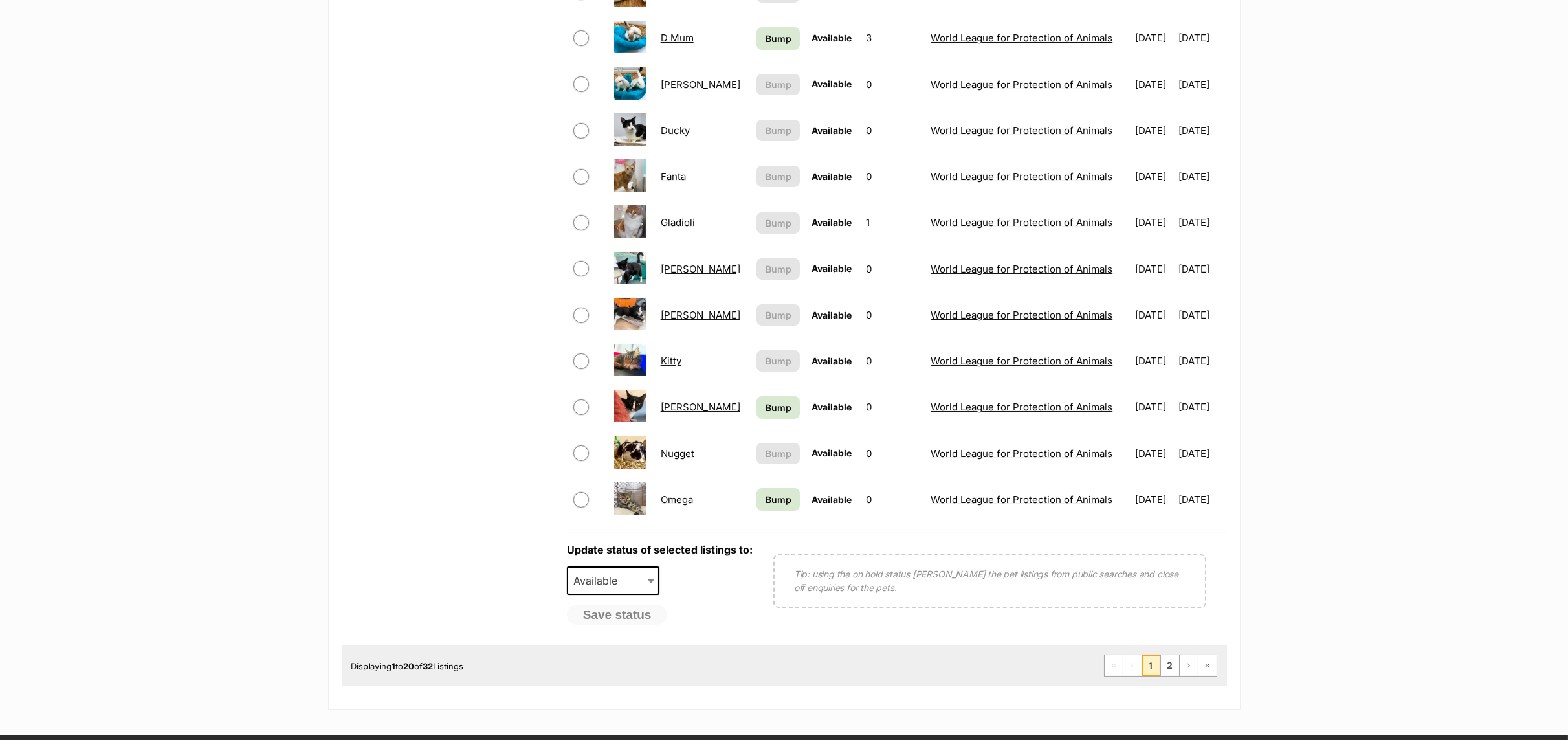
scroll to position [777, 0]
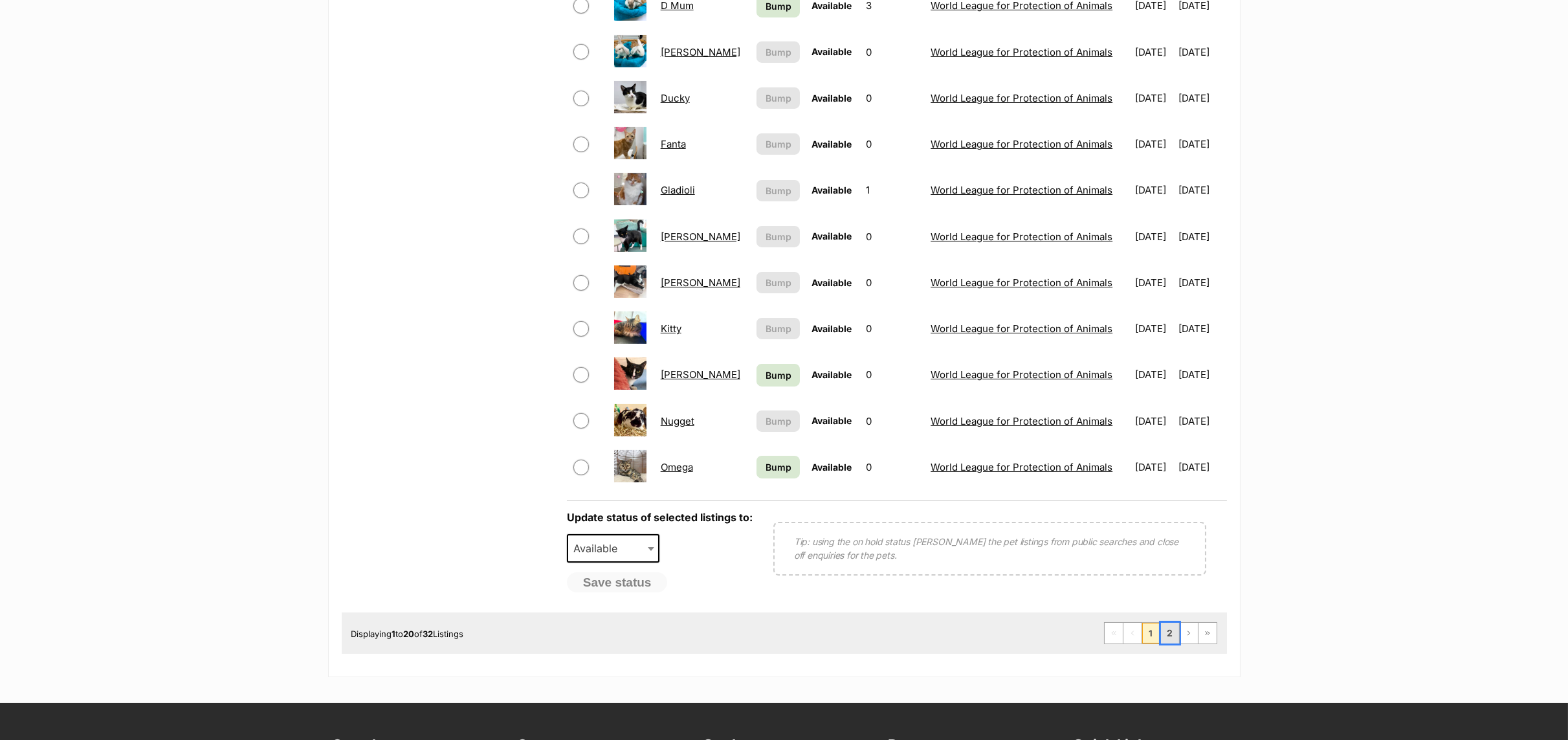
click at [1167, 644] on link "2" at bounding box center [1170, 633] width 18 height 21
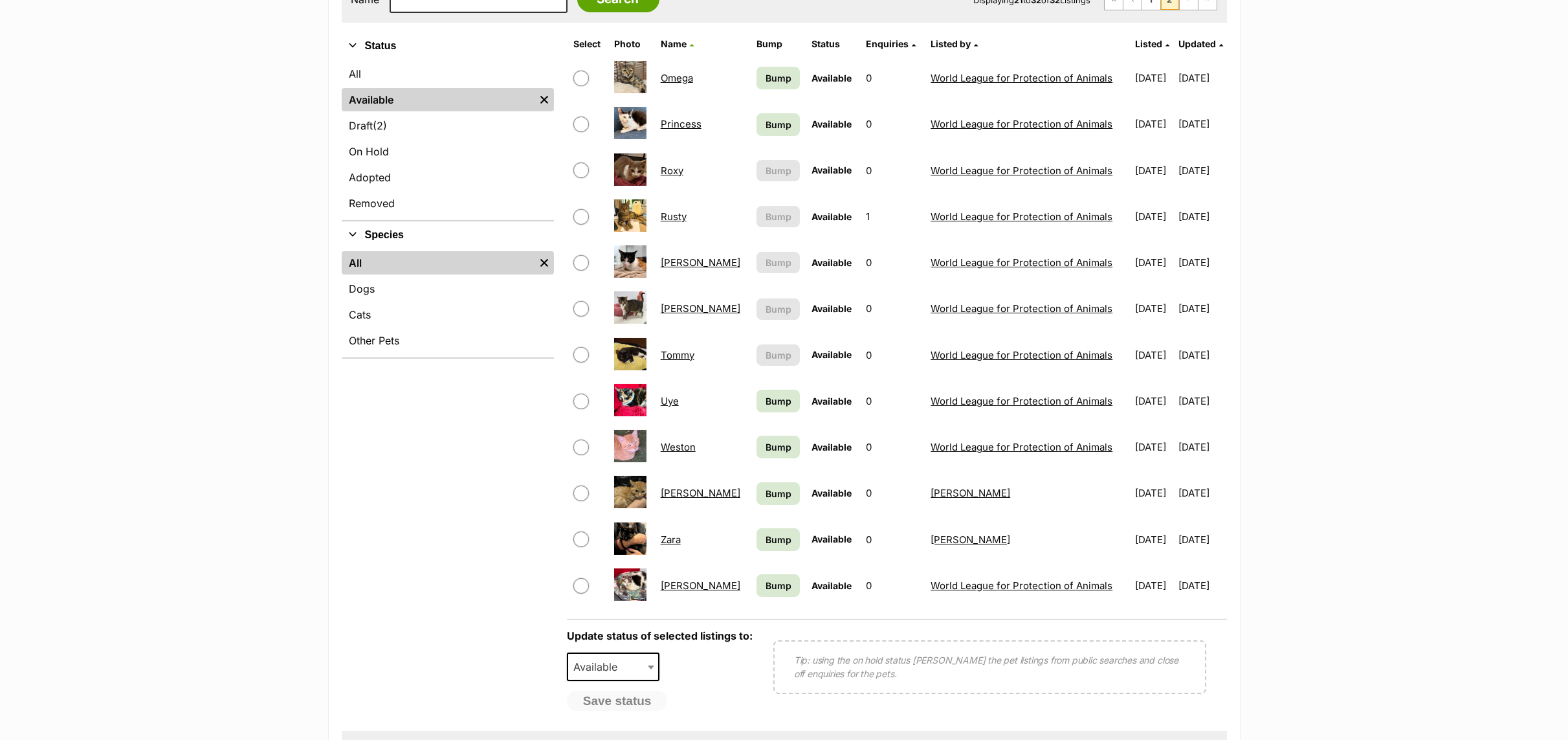
scroll to position [291, 0]
